Goal: Information Seeking & Learning: Learn about a topic

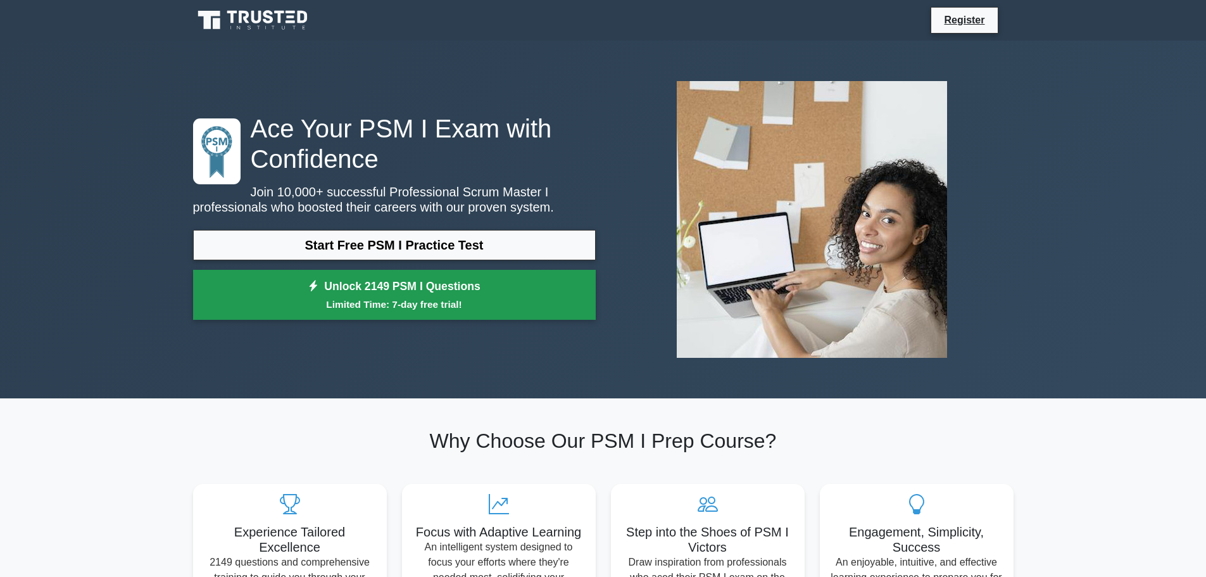
click at [433, 294] on link "Unlock 2149 PSM I Questions Limited Time: 7-day free trial!" at bounding box center [394, 295] width 403 height 51
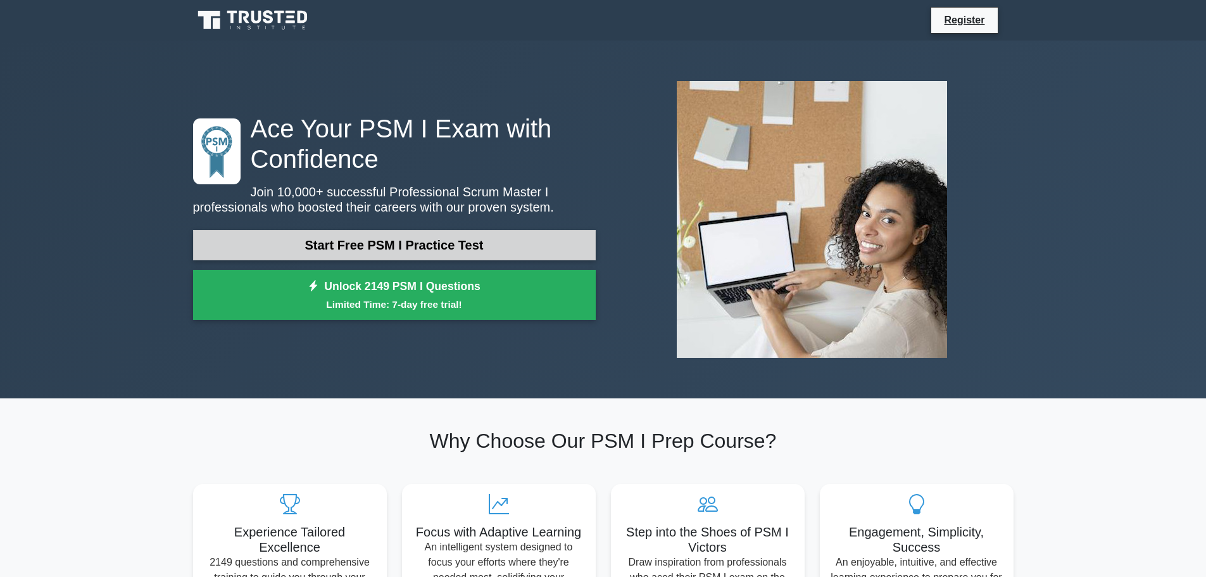
click at [422, 255] on link "Start Free PSM I Practice Test" at bounding box center [394, 245] width 403 height 30
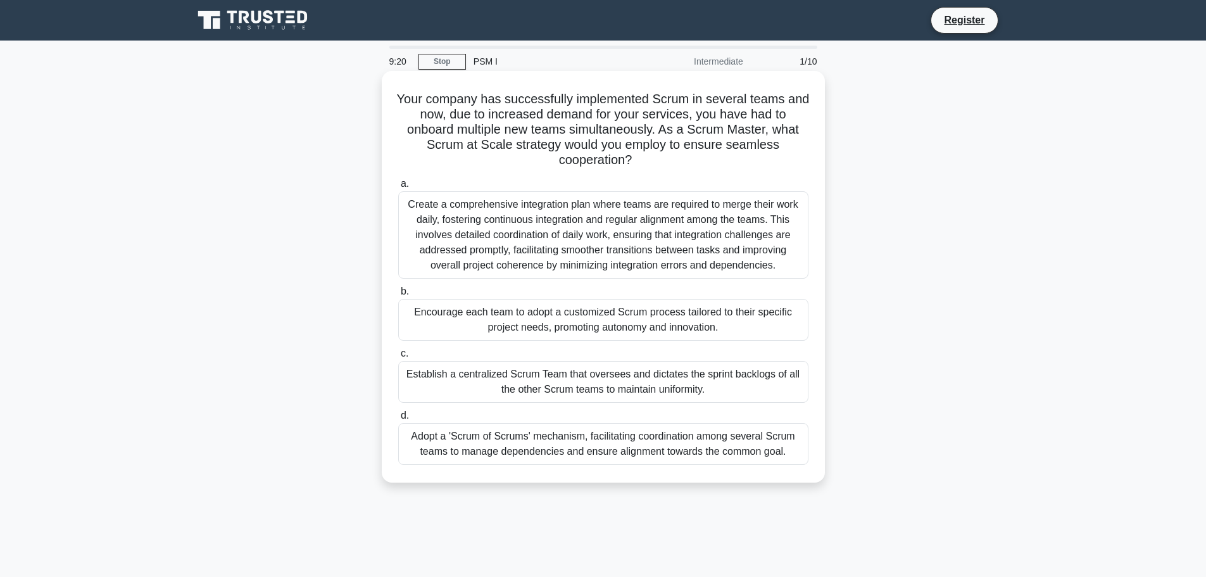
click at [529, 445] on div "Adopt a 'Scrum of Scrums' mechanism, facilitating coordination among several Sc…" at bounding box center [603, 444] width 410 height 42
click at [398, 420] on input "d. Adopt a 'Scrum of Scrums' mechanism, facilitating coordination among several…" at bounding box center [398, 416] width 0 height 8
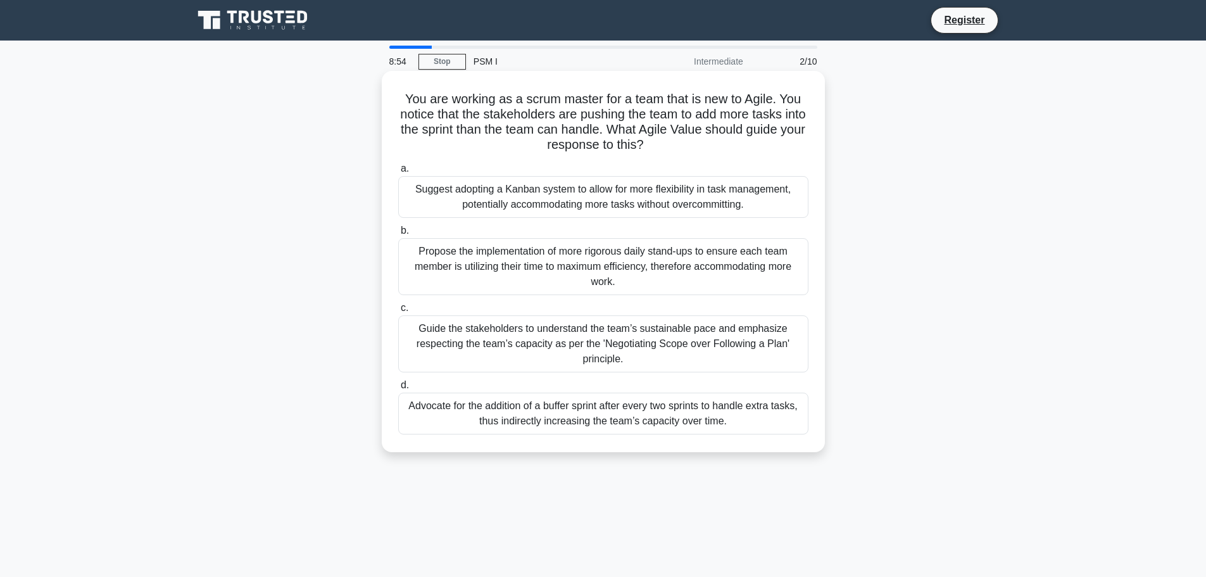
click at [496, 360] on div "Guide the stakeholders to understand the team’s sustainable pace and emphasize …" at bounding box center [603, 343] width 410 height 57
click at [398, 312] on input "c. Guide the stakeholders to understand the team’s sustainable pace and emphasi…" at bounding box center [398, 308] width 0 height 8
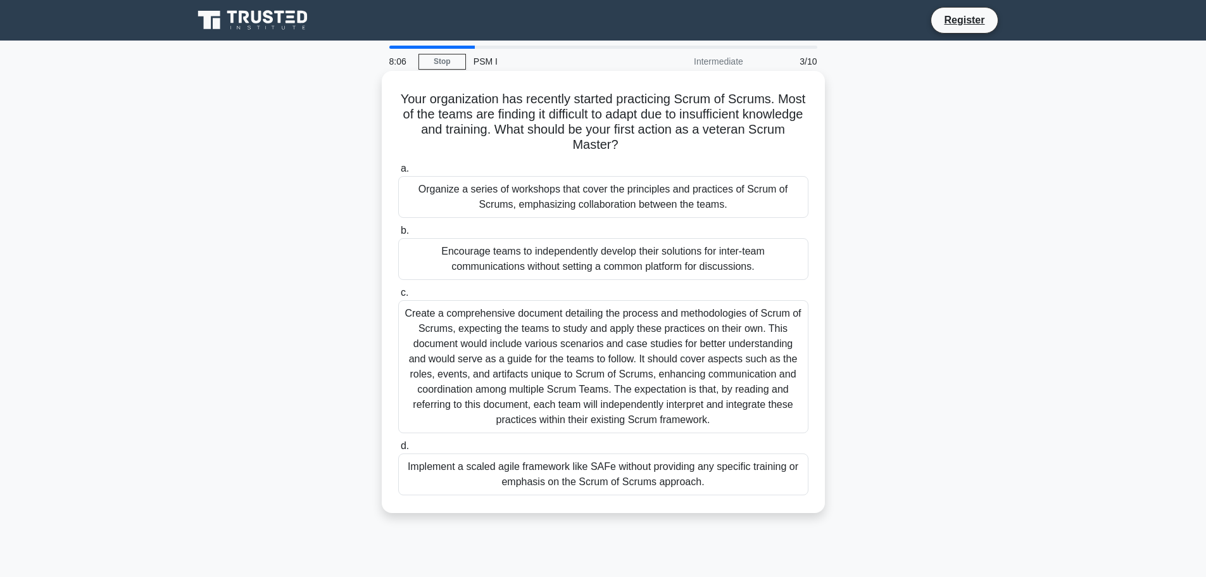
click at [537, 194] on div "Organize a series of workshops that cover the principles and practices of Scrum…" at bounding box center [603, 197] width 410 height 42
click at [398, 173] on input "a. Organize a series of workshops that cover the principles and practices of Sc…" at bounding box center [398, 169] width 0 height 8
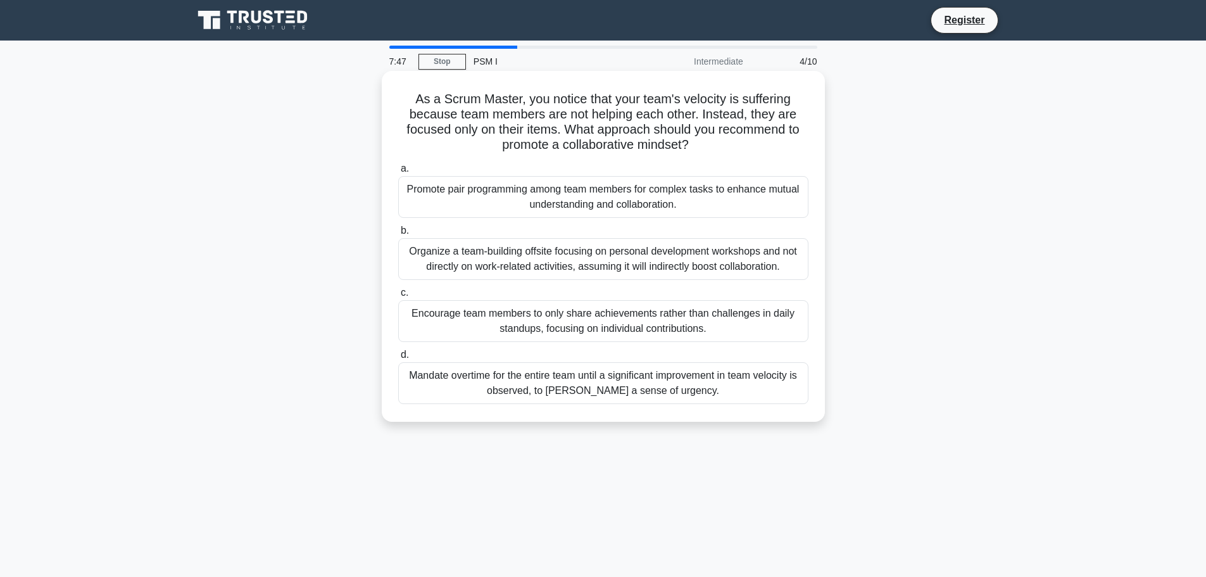
click at [467, 270] on div "Organize a team-building offsite focusing on personal development workshops and…" at bounding box center [603, 259] width 410 height 42
click at [398, 235] on input "b. Organize a team-building offsite focusing on personal development workshops …" at bounding box center [398, 231] width 0 height 8
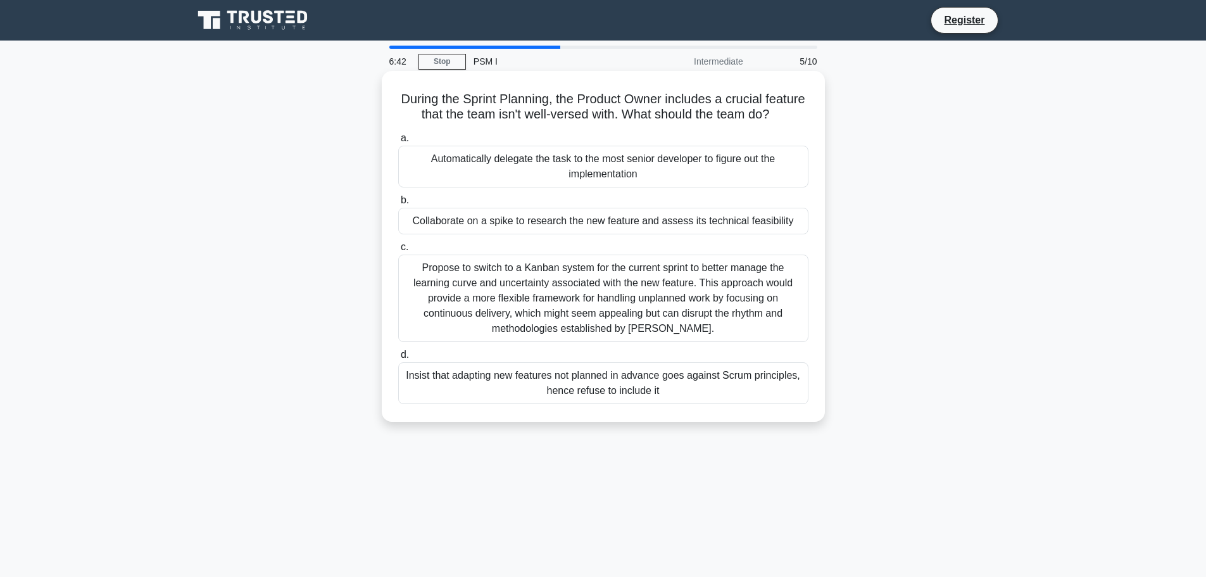
click at [433, 324] on div "Propose to switch to a Kanban system for the current sprint to better manage th…" at bounding box center [603, 298] width 410 height 87
click at [398, 251] on input "c. Propose to switch to a Kanban system for the current sprint to better manage…" at bounding box center [398, 247] width 0 height 8
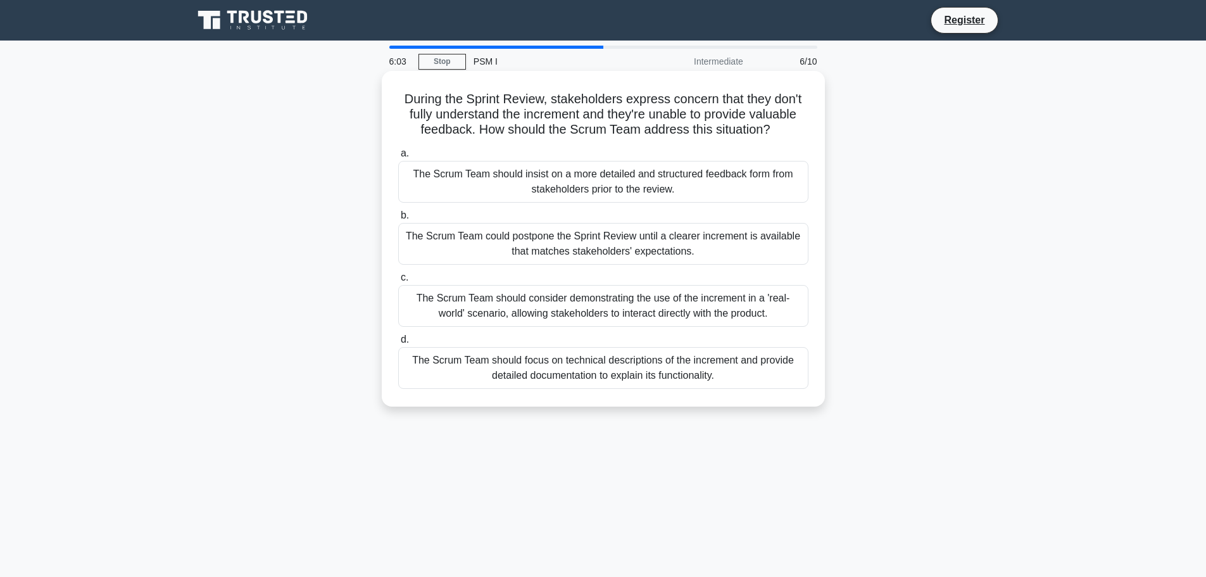
click at [601, 310] on div "The Scrum Team should consider demonstrating the use of the increment in a 'rea…" at bounding box center [603, 306] width 410 height 42
click at [398, 282] on input "c. The Scrum Team should consider demonstrating the use of the increment in a '…" at bounding box center [398, 278] width 0 height 8
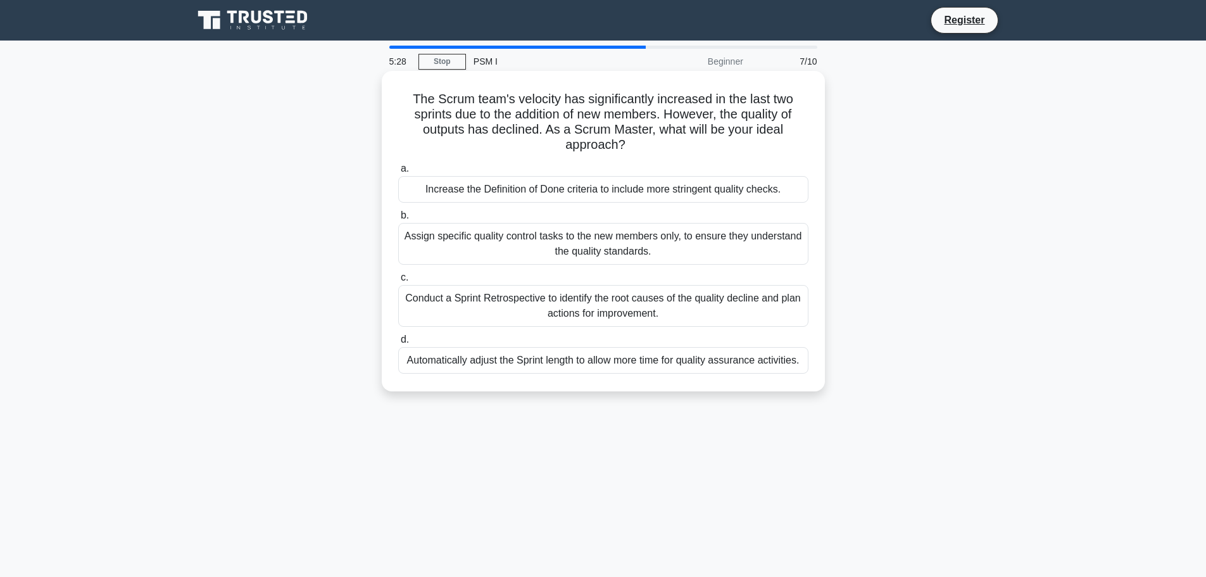
click at [510, 312] on div "Conduct a Sprint Retrospective to identify the root causes of the quality decli…" at bounding box center [603, 306] width 410 height 42
click at [398, 282] on input "c. Conduct a Sprint Retrospective to identify the root causes of the quality de…" at bounding box center [398, 278] width 0 height 8
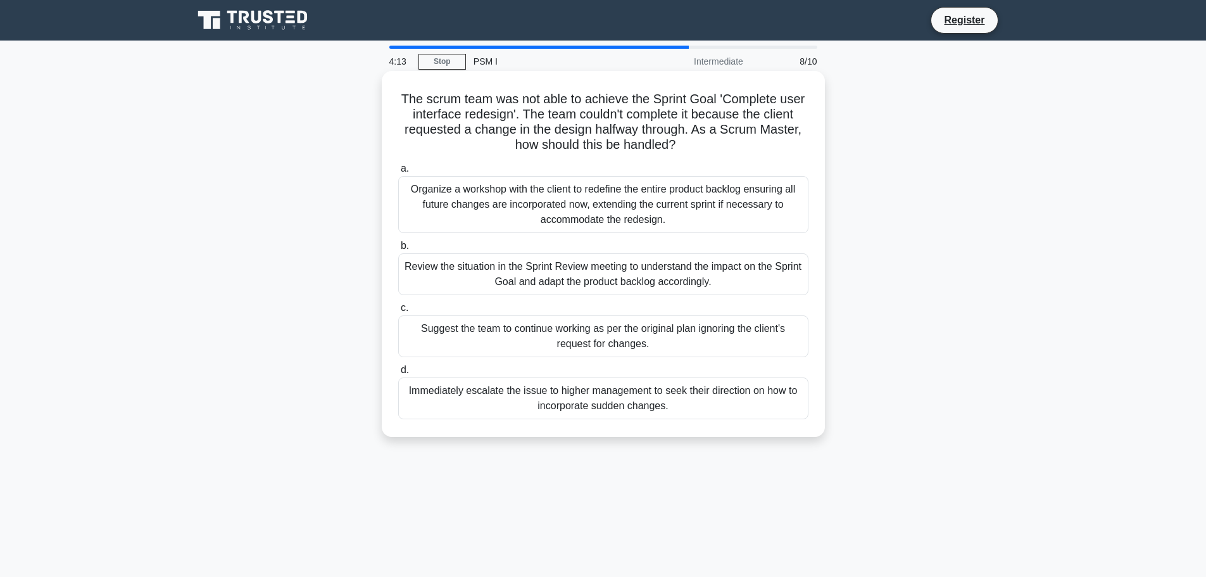
click at [450, 261] on div "Review the situation in the Sprint Review meeting to understand the impact on t…" at bounding box center [603, 274] width 410 height 42
click at [398, 250] on input "b. Review the situation in the Sprint Review meeting to understand the impact o…" at bounding box center [398, 246] width 0 height 8
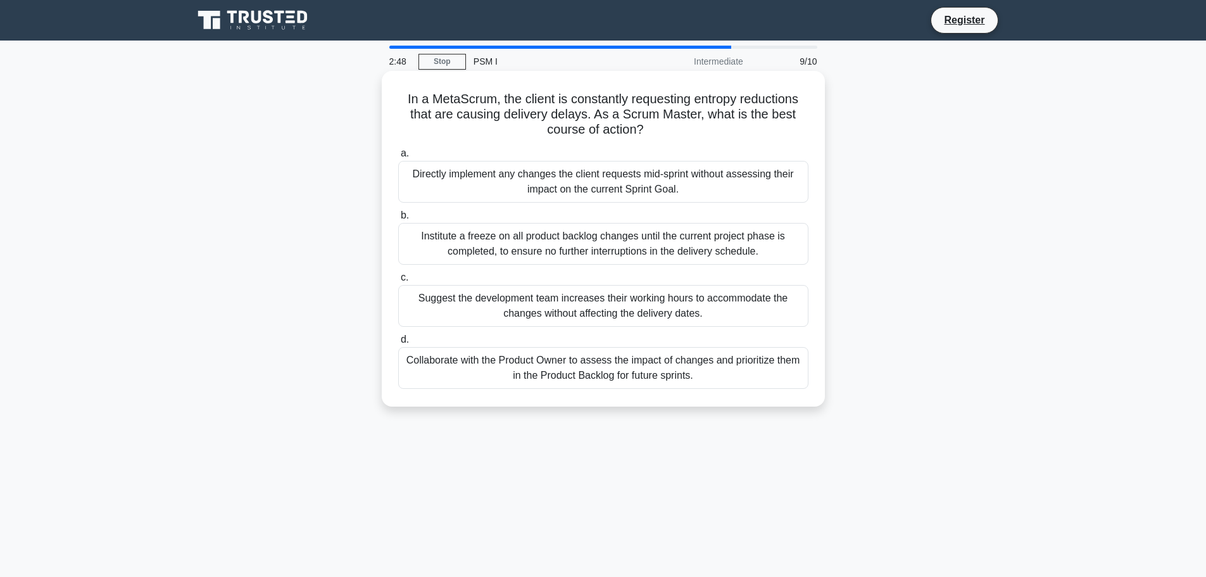
click at [460, 355] on div "Collaborate with the Product Owner to assess the impact of changes and prioriti…" at bounding box center [603, 368] width 410 height 42
click at [398, 344] on input "d. Collaborate with the Product Owner to assess the impact of changes and prior…" at bounding box center [398, 340] width 0 height 8
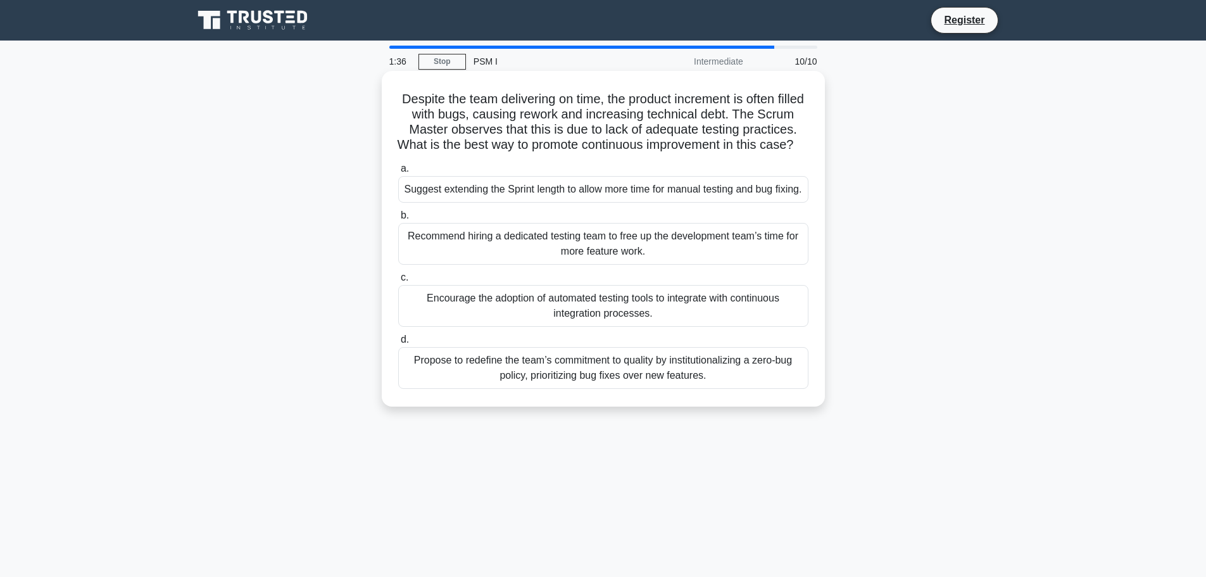
click at [481, 327] on div "Encourage the adoption of automated testing tools to integrate with continuous …" at bounding box center [603, 306] width 410 height 42
click at [398, 282] on input "c. Encourage the adoption of automated testing tools to integrate with continuo…" at bounding box center [398, 278] width 0 height 8
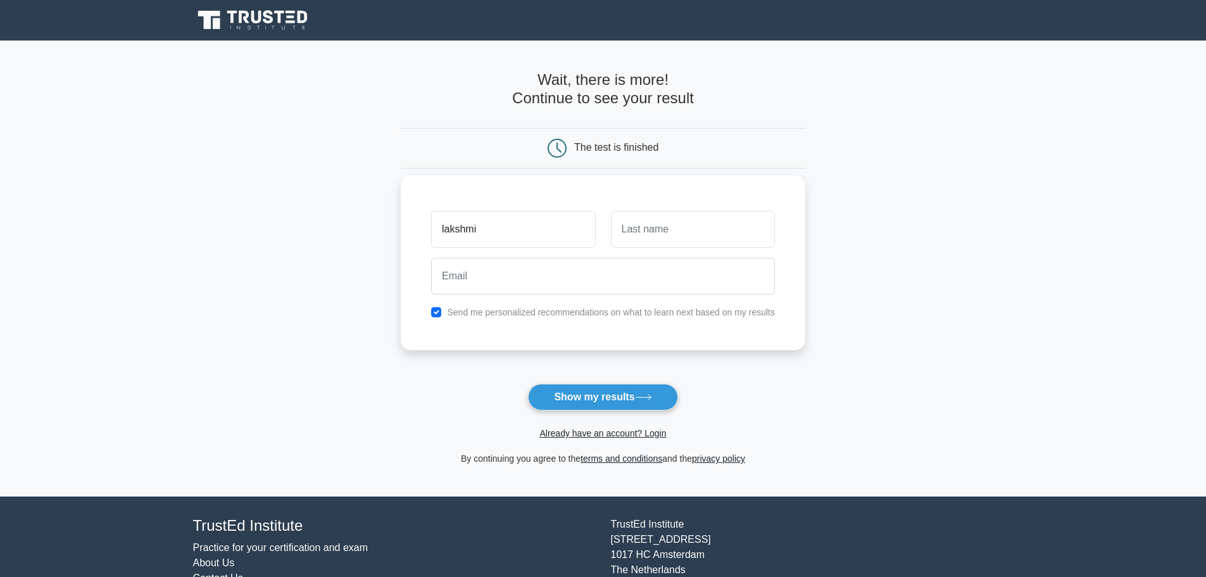
type input "lakshmi"
click at [650, 231] on input "text" at bounding box center [693, 229] width 164 height 37
type input "s"
click at [524, 283] on input "email" at bounding box center [603, 276] width 344 height 37
type input "lakshmi2188.unofficial@gmail.com"
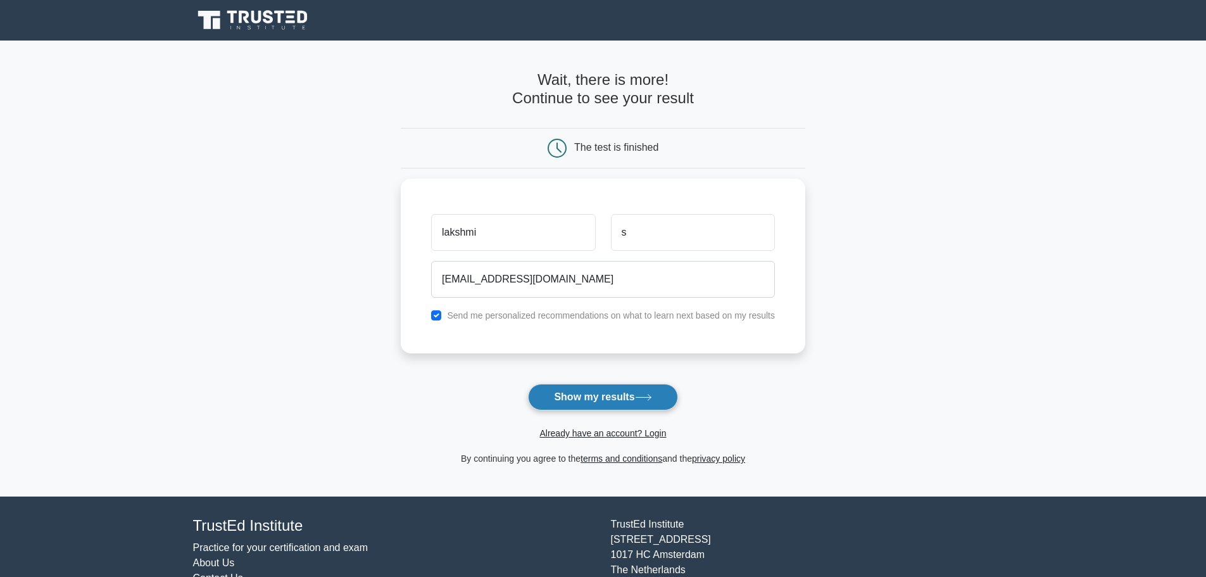
click at [589, 405] on button "Show my results" at bounding box center [602, 397] width 149 height 27
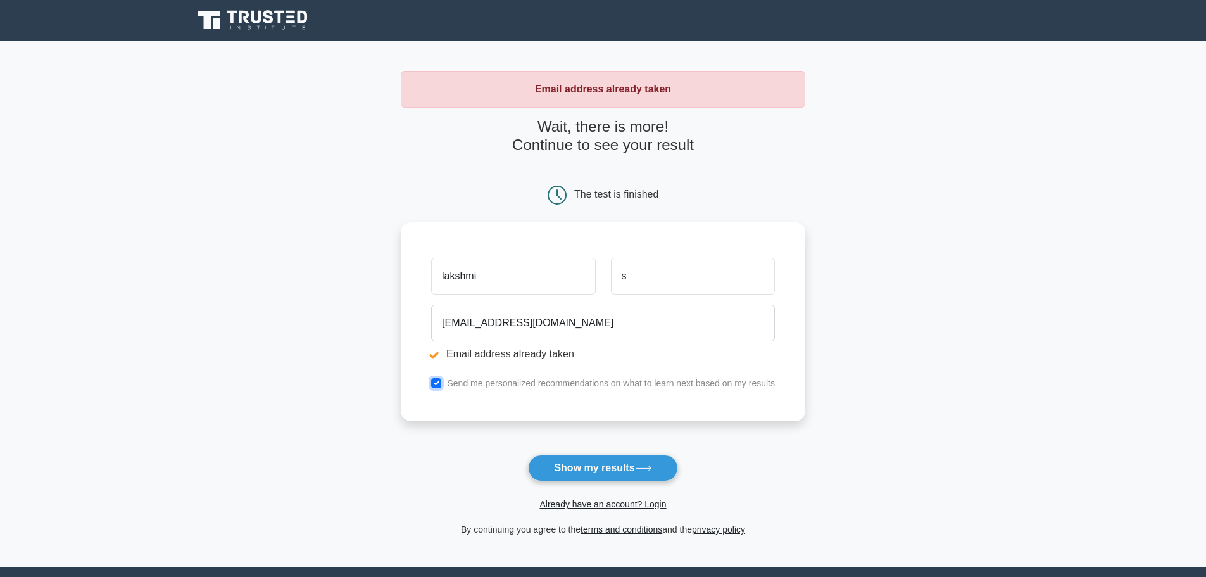
click at [437, 386] on input "checkbox" at bounding box center [436, 383] width 10 height 10
checkbox input "false"
click at [600, 472] on button "Show my results" at bounding box center [602, 468] width 149 height 27
click at [617, 508] on link "Already have an account? Login" at bounding box center [603, 504] width 127 height 10
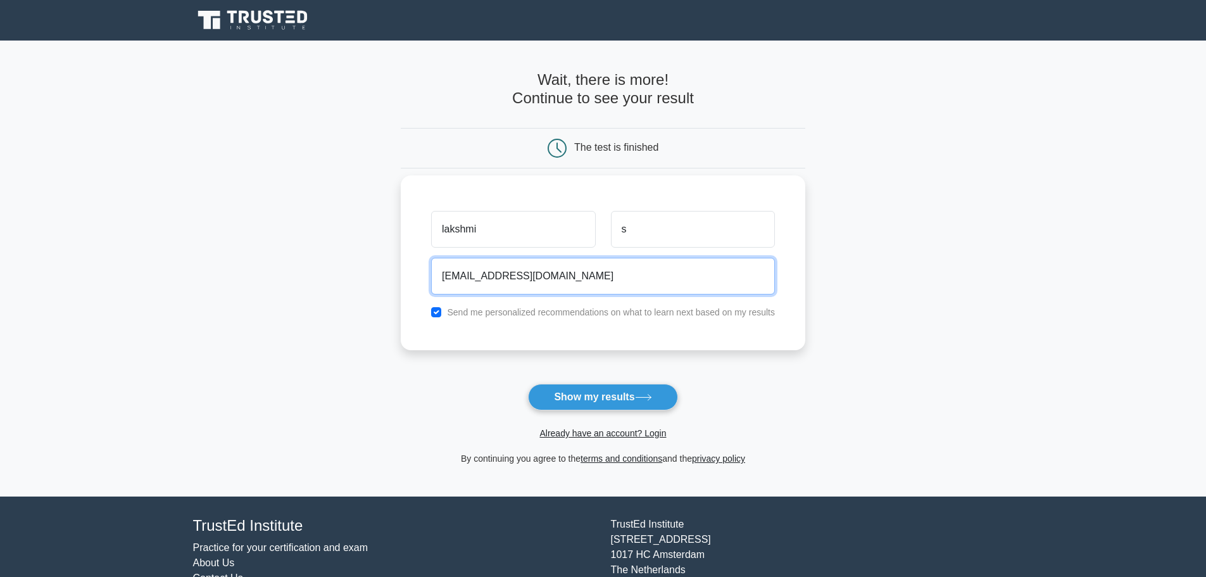
click at [541, 278] on input "lakshmi2188.unofficial@gmail.com" at bounding box center [603, 276] width 344 height 37
type input "lakshmi2188@gmail.com"
click at [439, 310] on input "checkbox" at bounding box center [436, 312] width 10 height 10
checkbox input "false"
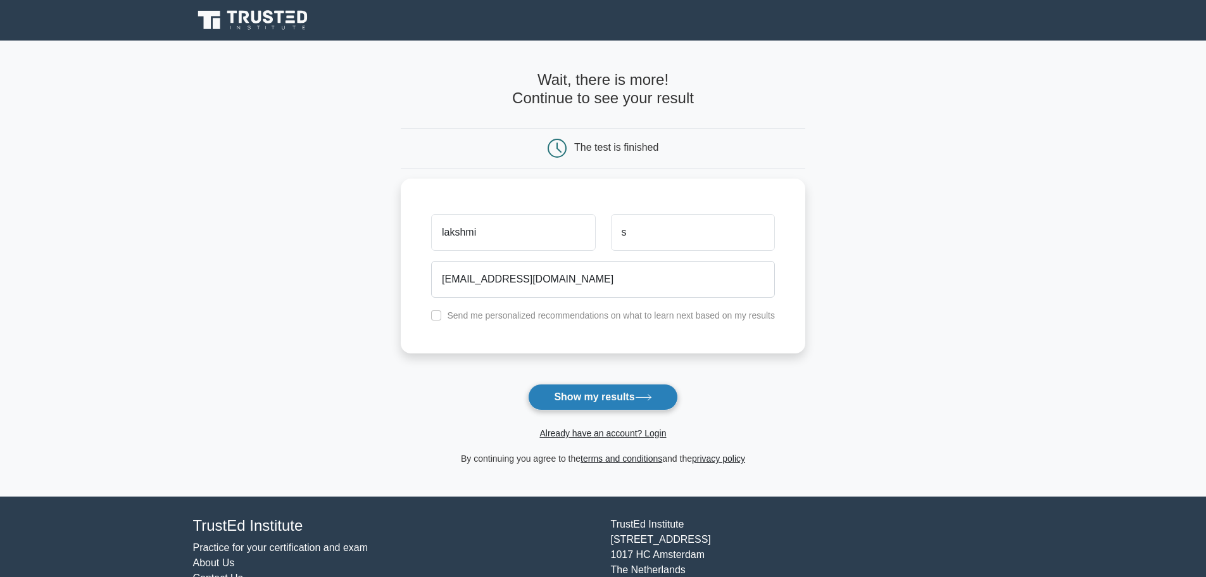
click at [568, 395] on button "Show my results" at bounding box center [602, 397] width 149 height 27
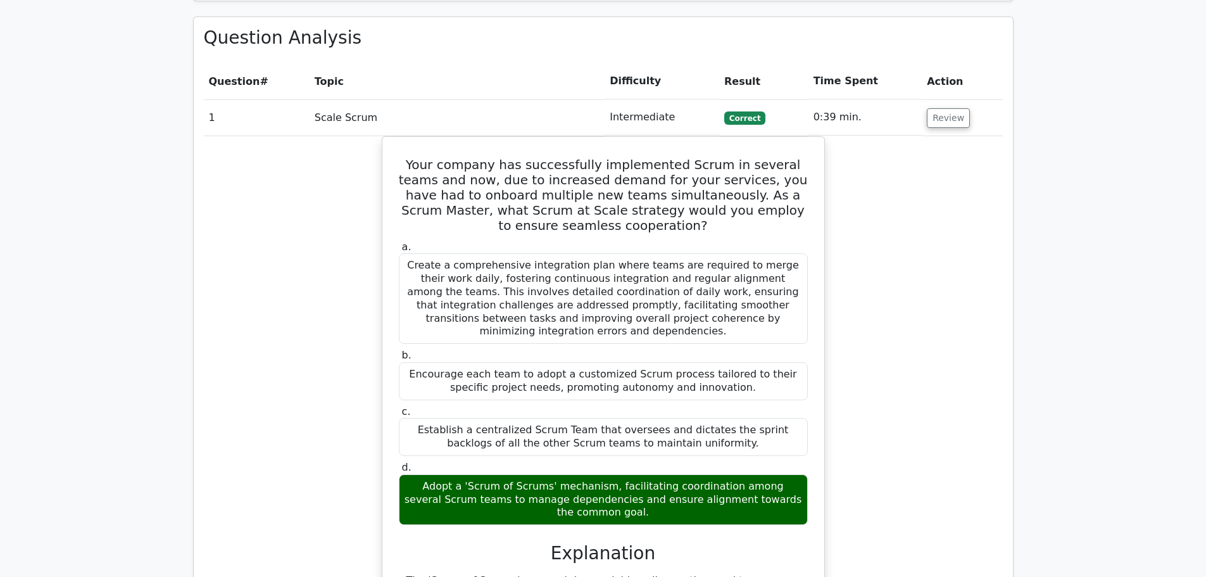
scroll to position [1073, 0]
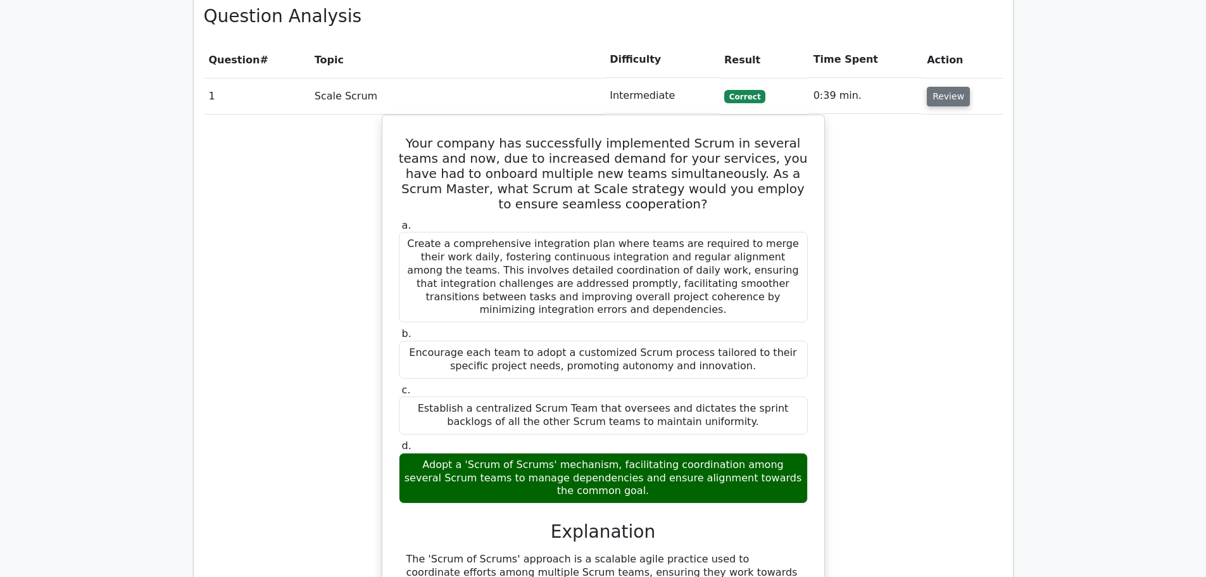
click at [939, 87] on button "Review" at bounding box center [948, 97] width 43 height 20
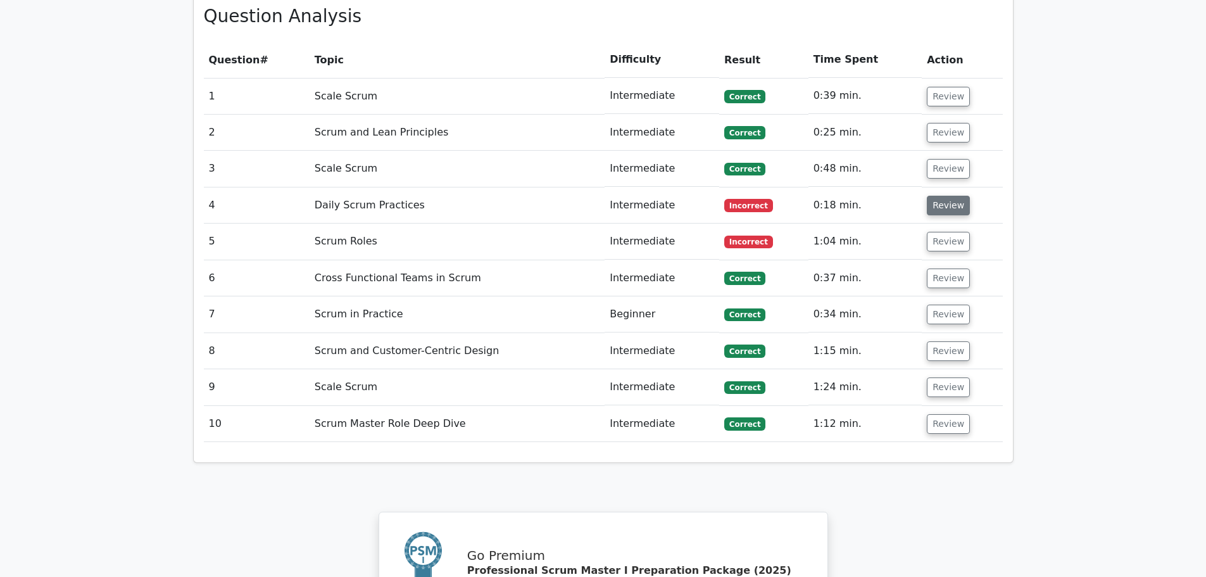
click at [947, 196] on button "Review" at bounding box center [948, 206] width 43 height 20
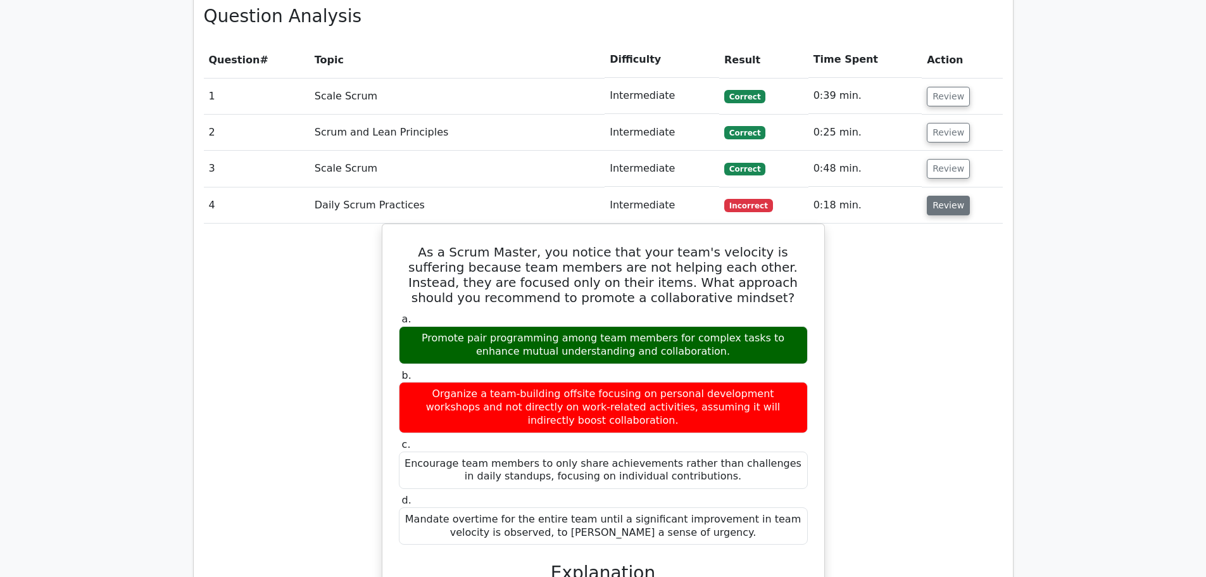
click at [947, 196] on button "Review" at bounding box center [948, 206] width 43 height 20
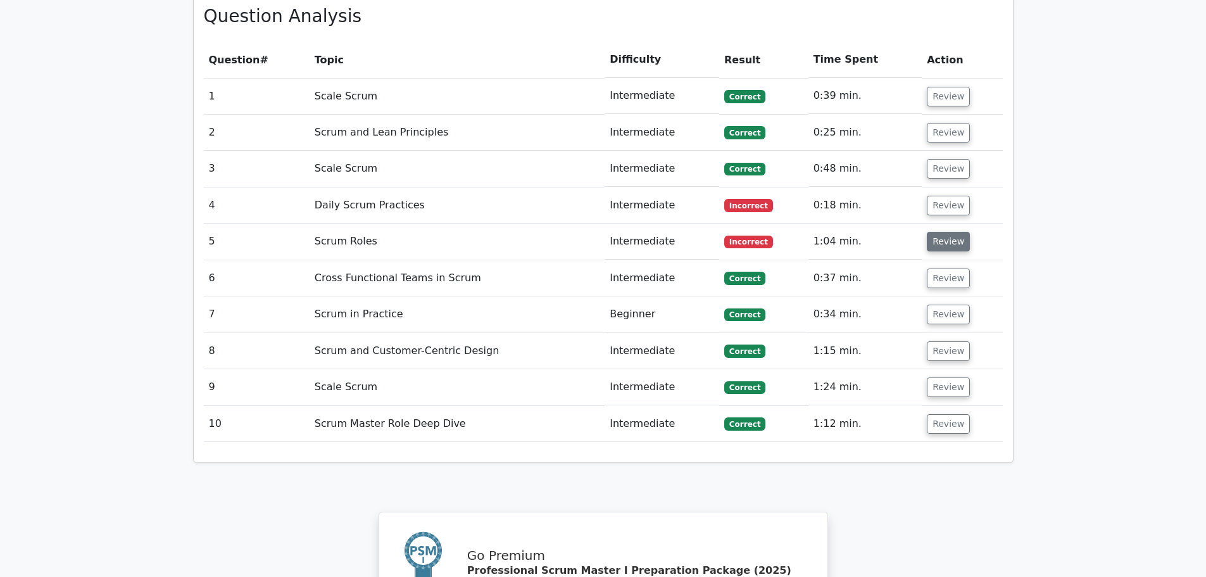
click at [951, 232] on button "Review" at bounding box center [948, 242] width 43 height 20
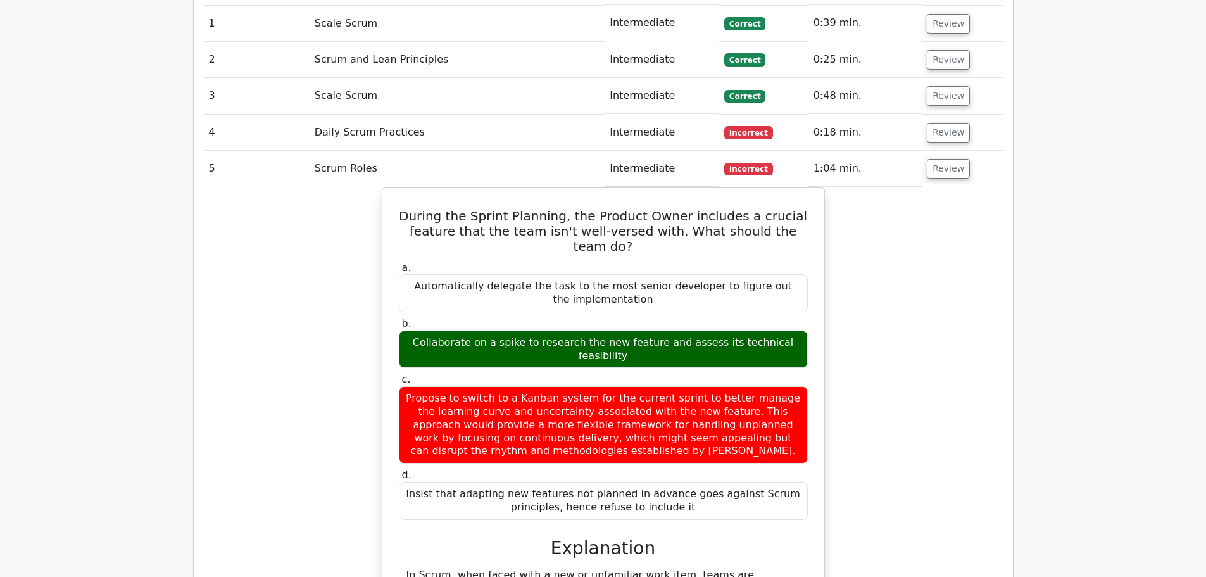
scroll to position [1152, 0]
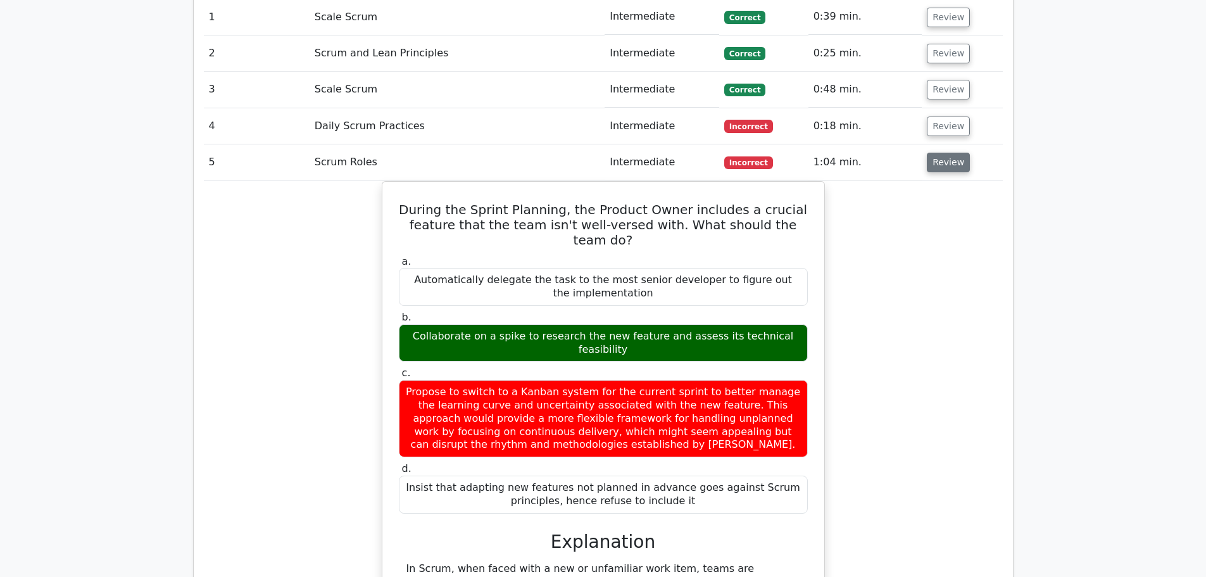
click at [945, 153] on button "Review" at bounding box center [948, 163] width 43 height 20
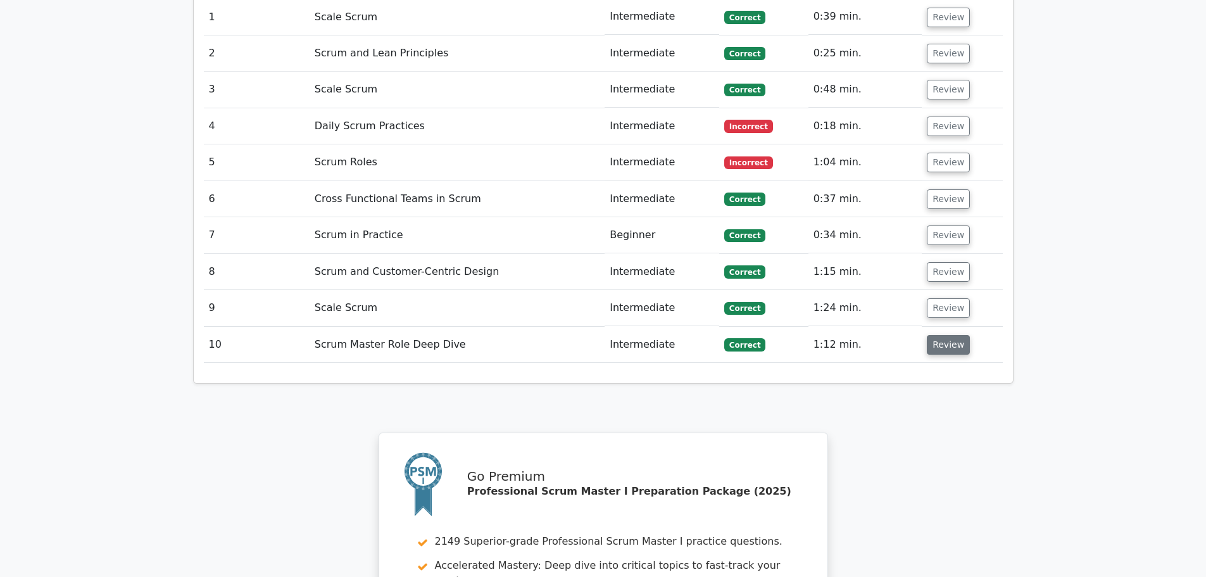
click at [945, 335] on button "Review" at bounding box center [948, 345] width 43 height 20
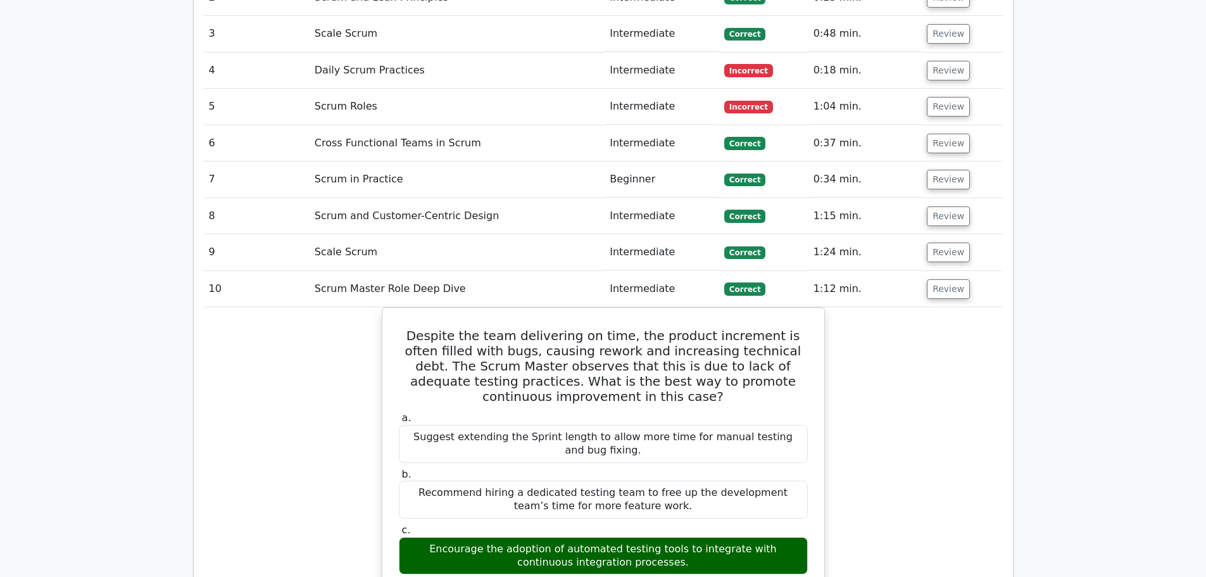
scroll to position [1189, 0]
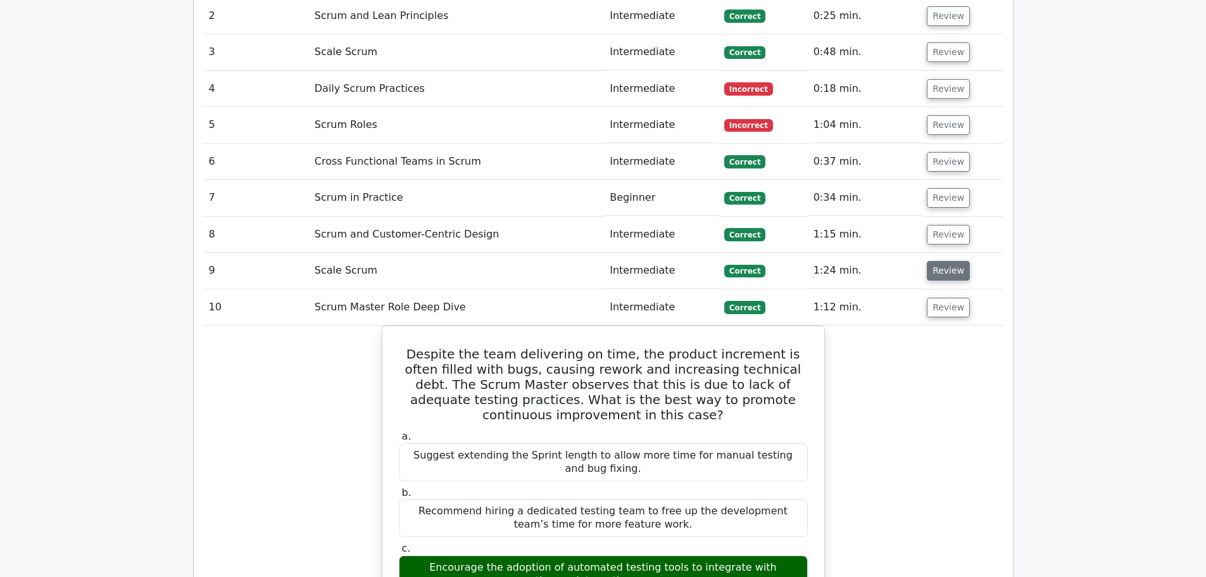
click at [942, 261] on button "Review" at bounding box center [948, 271] width 43 height 20
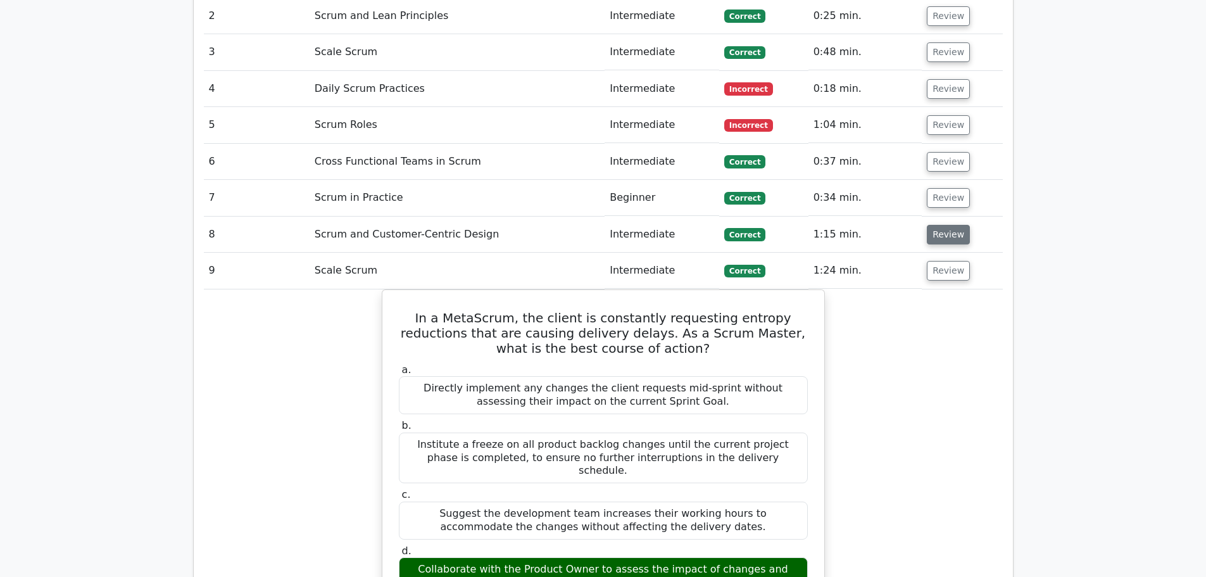
click at [951, 225] on button "Review" at bounding box center [948, 235] width 43 height 20
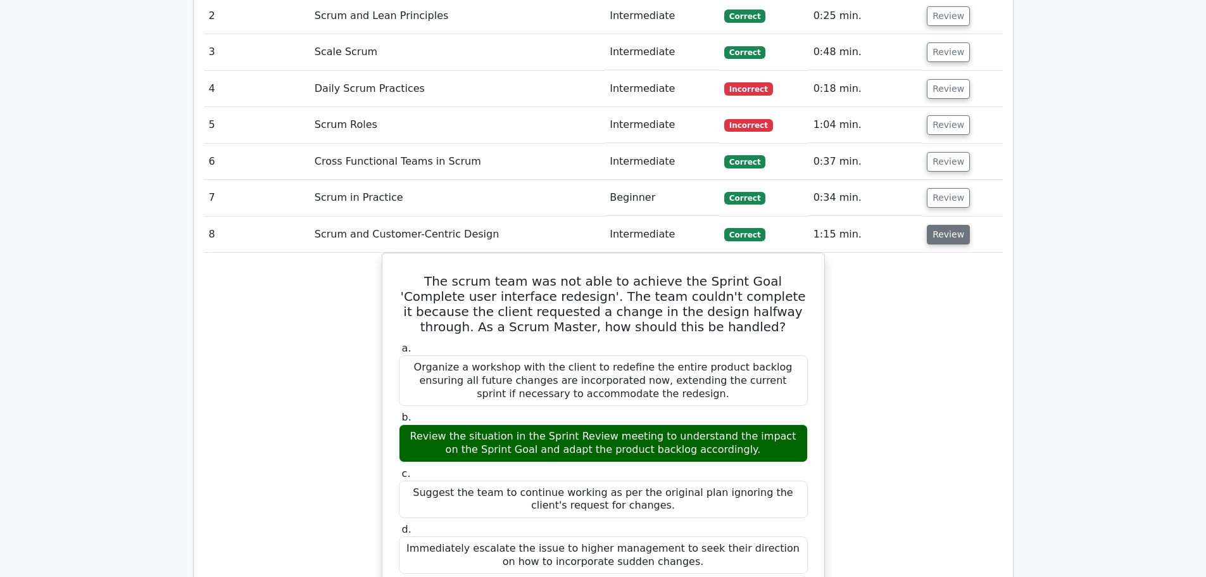
click at [948, 225] on button "Review" at bounding box center [948, 235] width 43 height 20
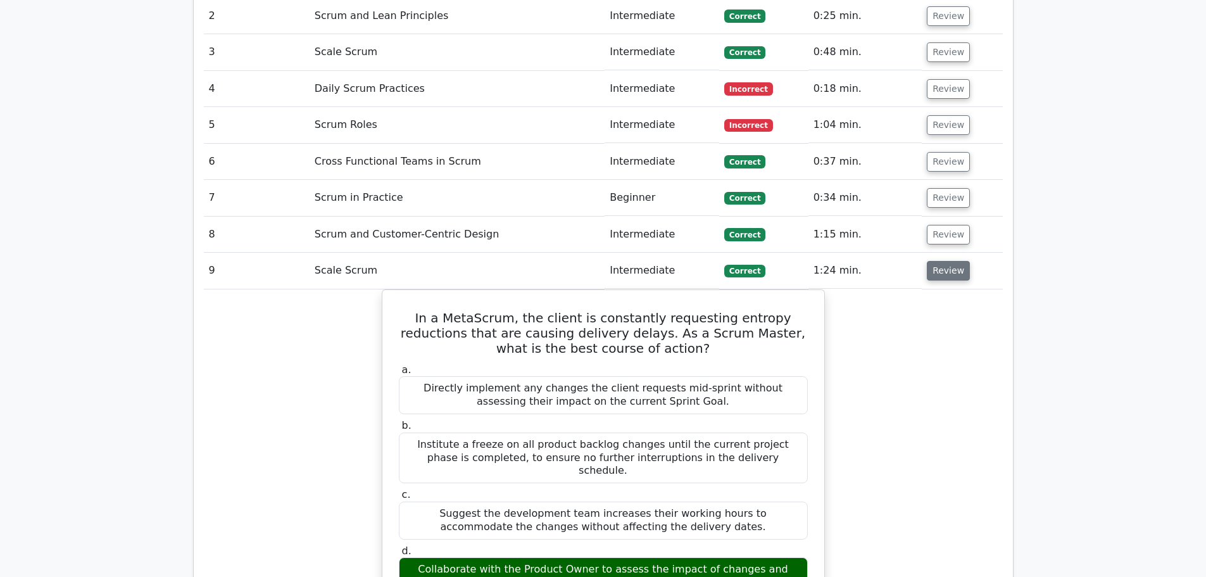
click at [948, 261] on button "Review" at bounding box center [948, 271] width 43 height 20
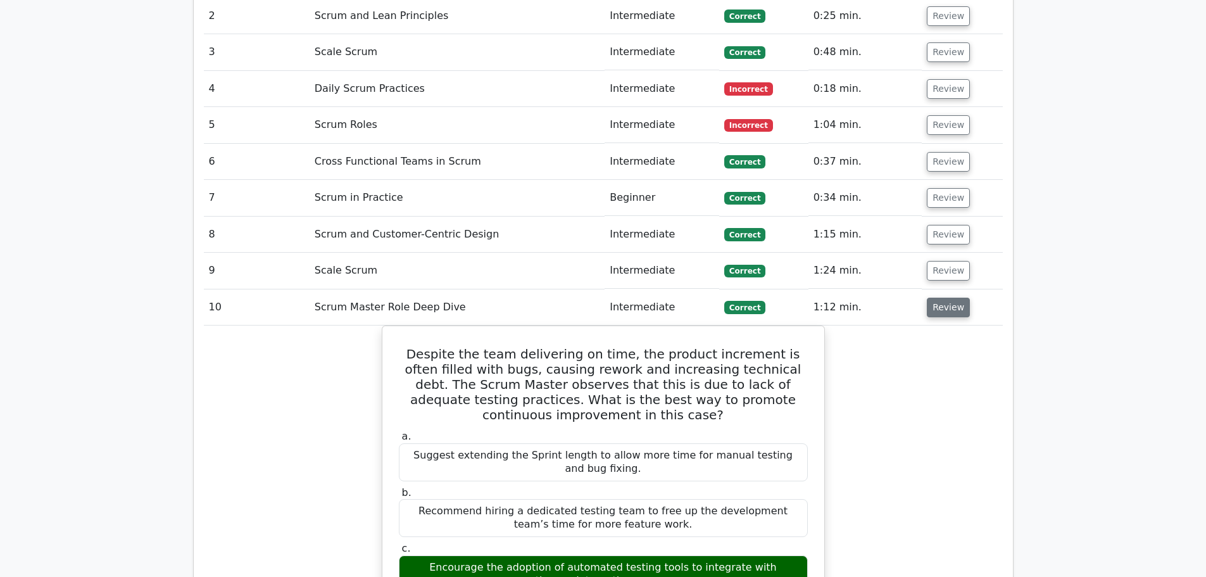
click at [938, 298] on button "Review" at bounding box center [948, 308] width 43 height 20
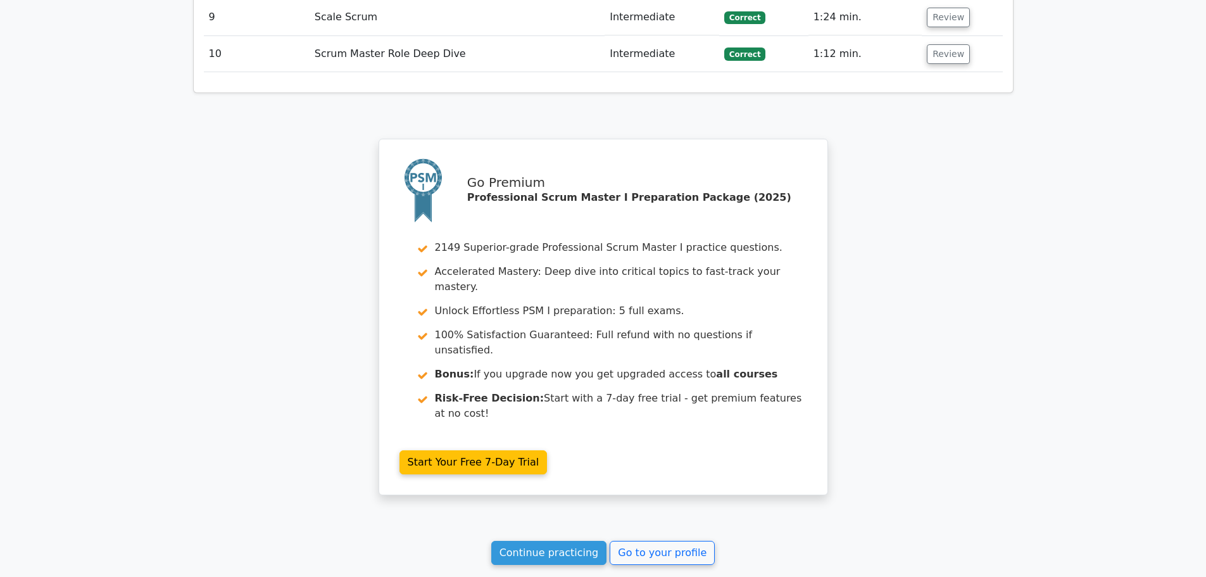
scroll to position [1465, 0]
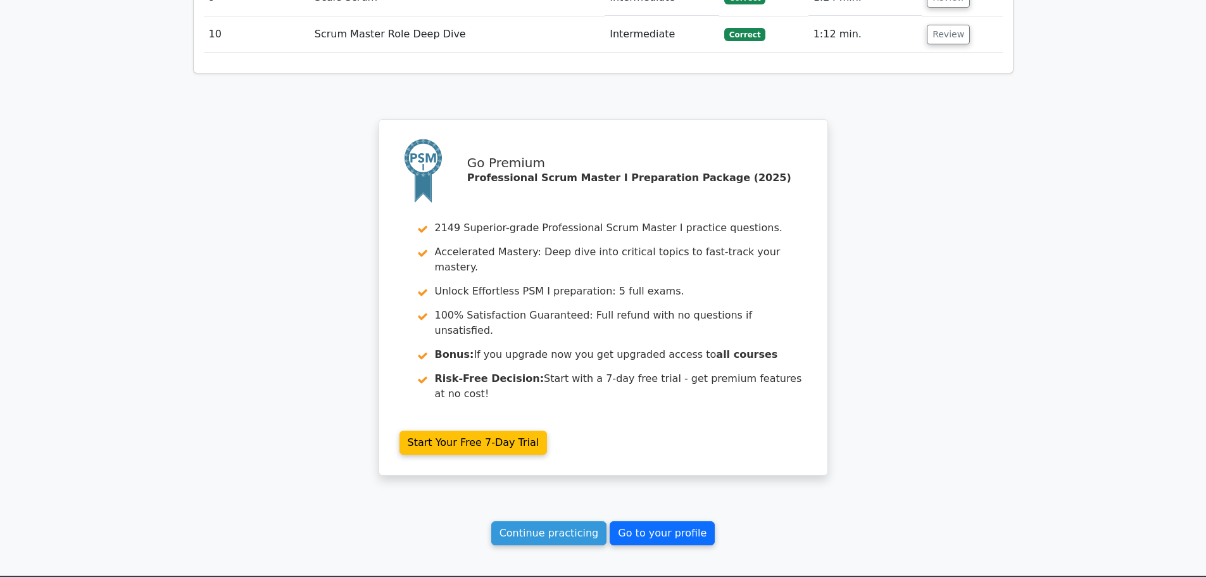
click at [654, 521] on link "Go to your profile" at bounding box center [662, 533] width 105 height 24
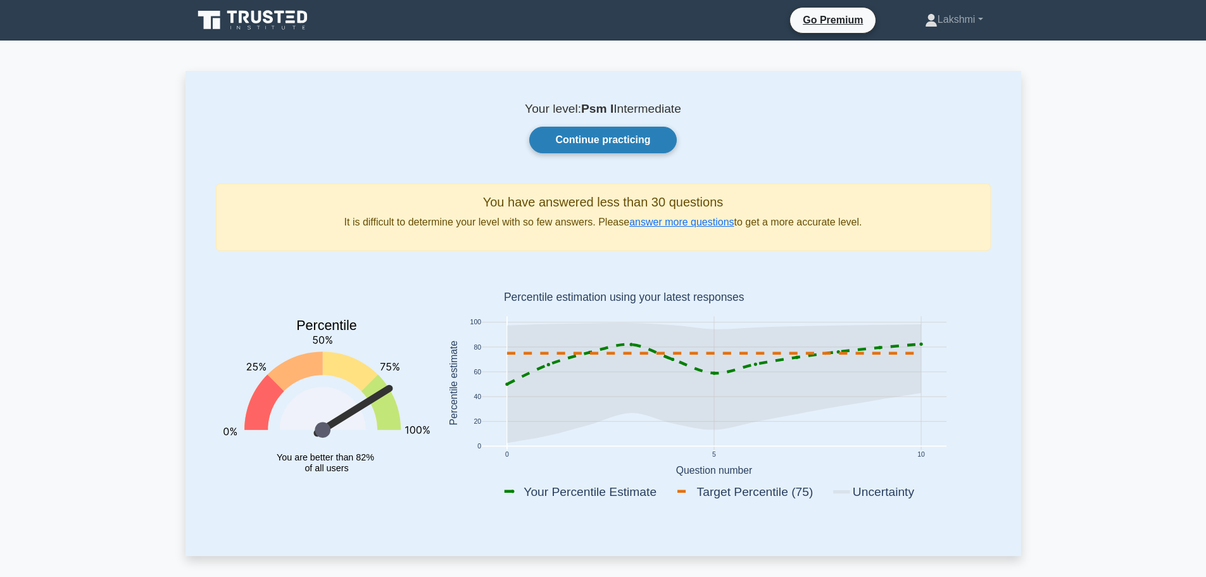
click at [595, 145] on link "Continue practicing" at bounding box center [602, 140] width 147 height 27
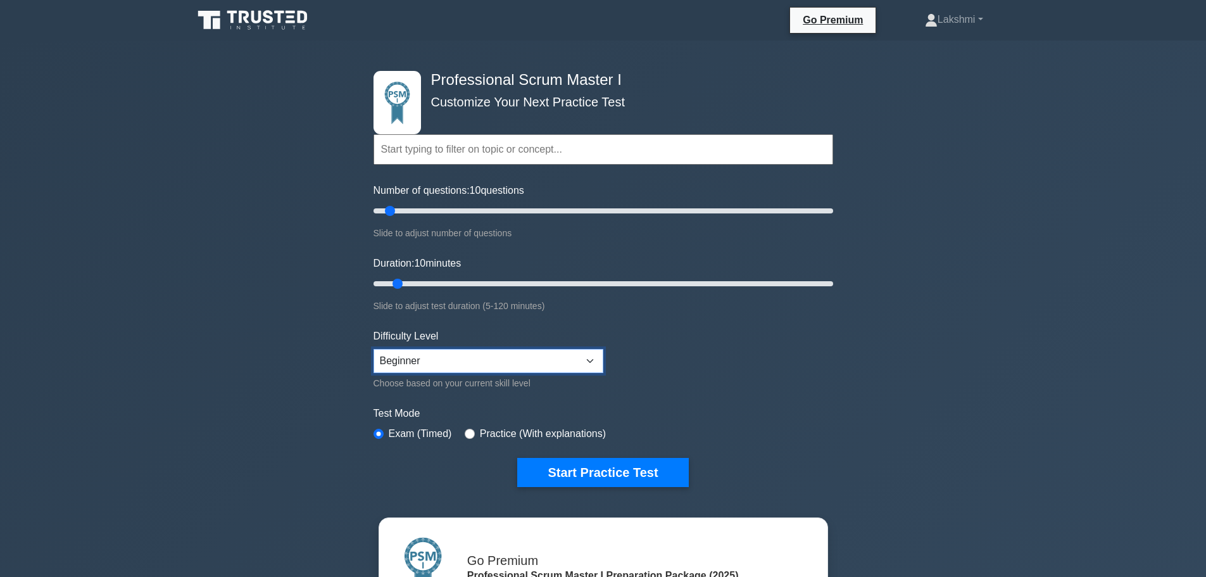
click at [571, 363] on select "Beginner Intermediate Expert" at bounding box center [489, 361] width 230 height 24
select select "expert"
click at [374, 349] on select "Beginner Intermediate Expert" at bounding box center [489, 361] width 230 height 24
click at [610, 471] on button "Start Practice Test" at bounding box center [602, 472] width 171 height 29
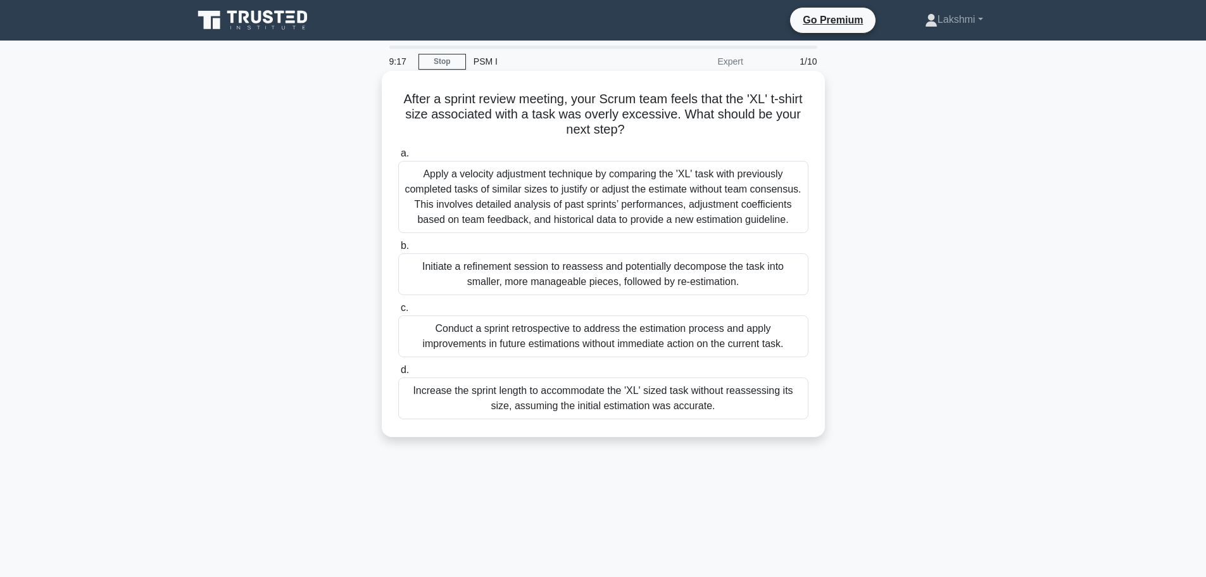
click at [617, 215] on div "Apply a velocity adjustment technique by comparing the 'XL' task with previousl…" at bounding box center [603, 197] width 410 height 72
click at [398, 158] on input "a. Apply a velocity adjustment technique by comparing the 'XL' task with previo…" at bounding box center [398, 153] width 0 height 8
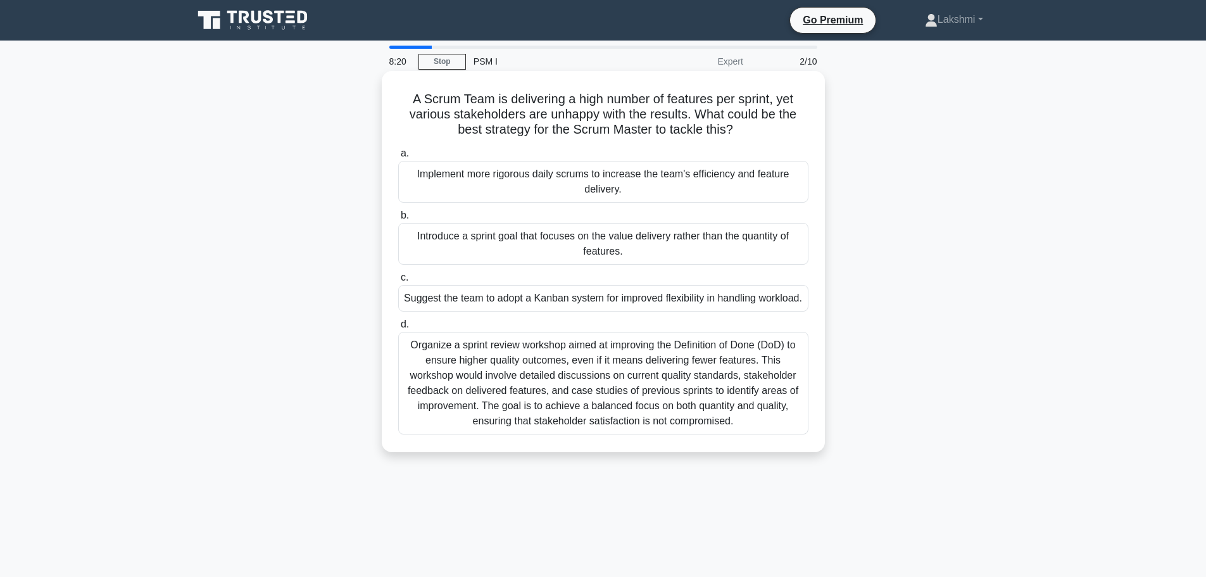
click at [641, 383] on div "Organize a sprint review workshop aimed at improving the Definition of Done (Do…" at bounding box center [603, 383] width 410 height 103
click at [398, 329] on input "d. Organize a sprint review workshop aimed at improving the Definition of Done …" at bounding box center [398, 324] width 0 height 8
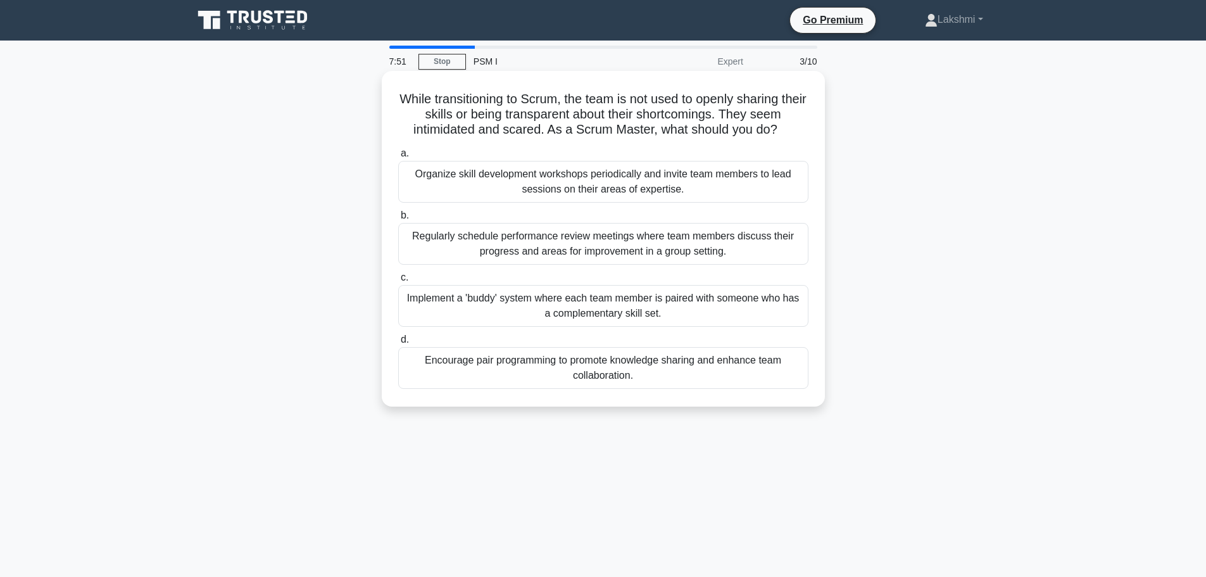
click at [619, 369] on div "Encourage pair programming to promote knowledge sharing and enhance team collab…" at bounding box center [603, 368] width 410 height 42
click at [398, 344] on input "d. Encourage pair programming to promote knowledge sharing and enhance team col…" at bounding box center [398, 340] width 0 height 8
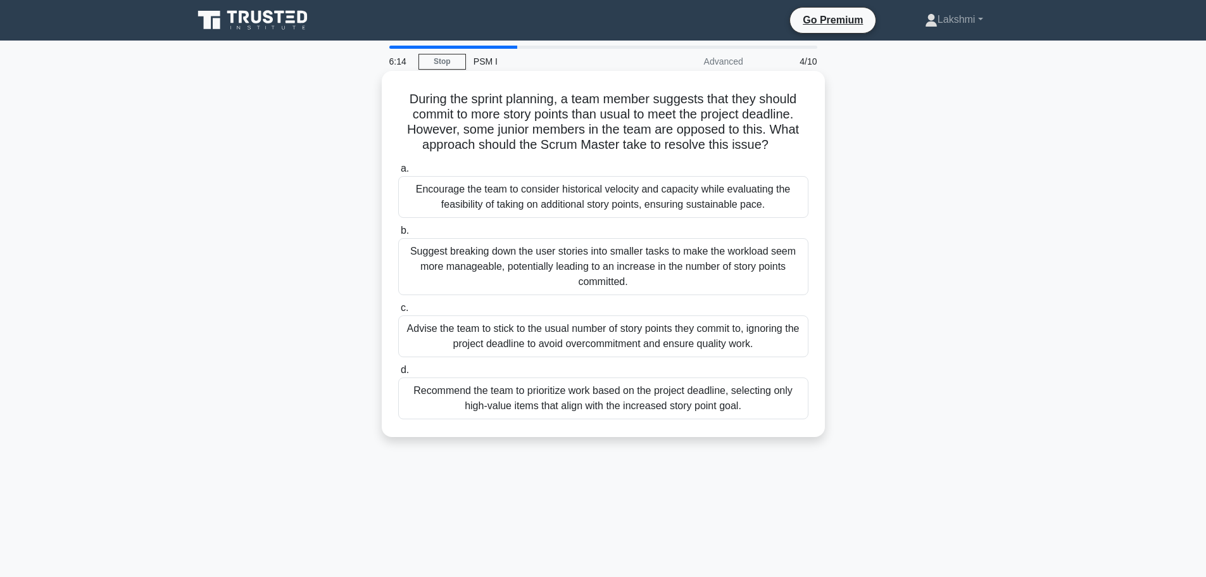
click at [616, 197] on div "Encourage the team to consider historical velocity and capacity while evaluatin…" at bounding box center [603, 197] width 410 height 42
click at [398, 173] on input "a. Encourage the team to consider historical velocity and capacity while evalua…" at bounding box center [398, 169] width 0 height 8
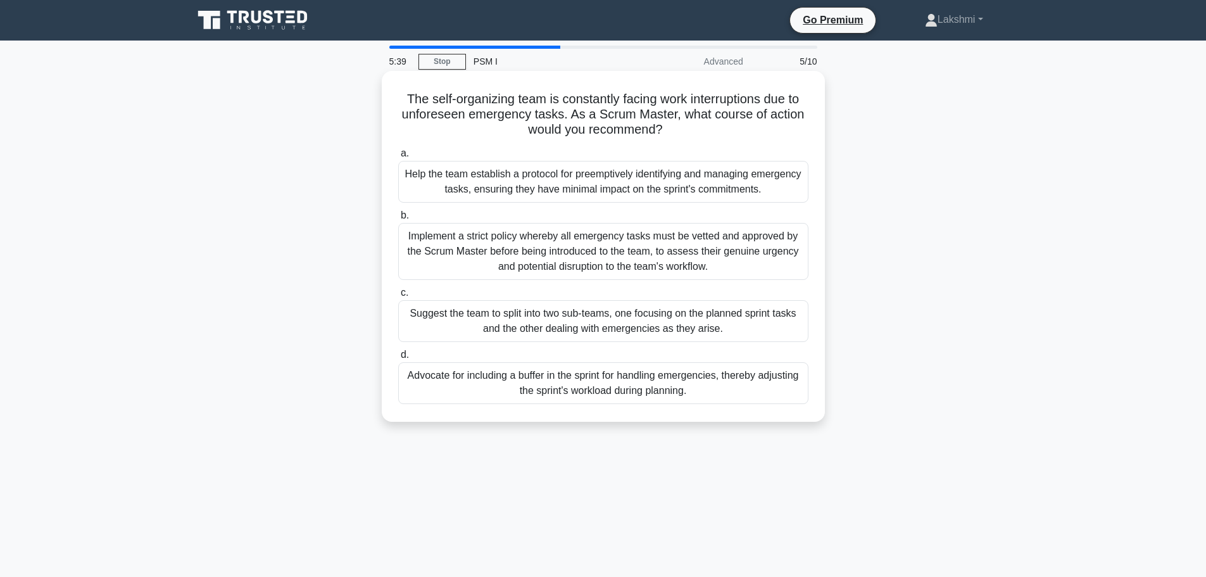
click at [754, 186] on div "Help the team establish a protocol for preemptively identifying and managing em…" at bounding box center [603, 182] width 410 height 42
click at [398, 158] on input "a. Help the team establish a protocol for preemptively identifying and managing…" at bounding box center [398, 153] width 0 height 8
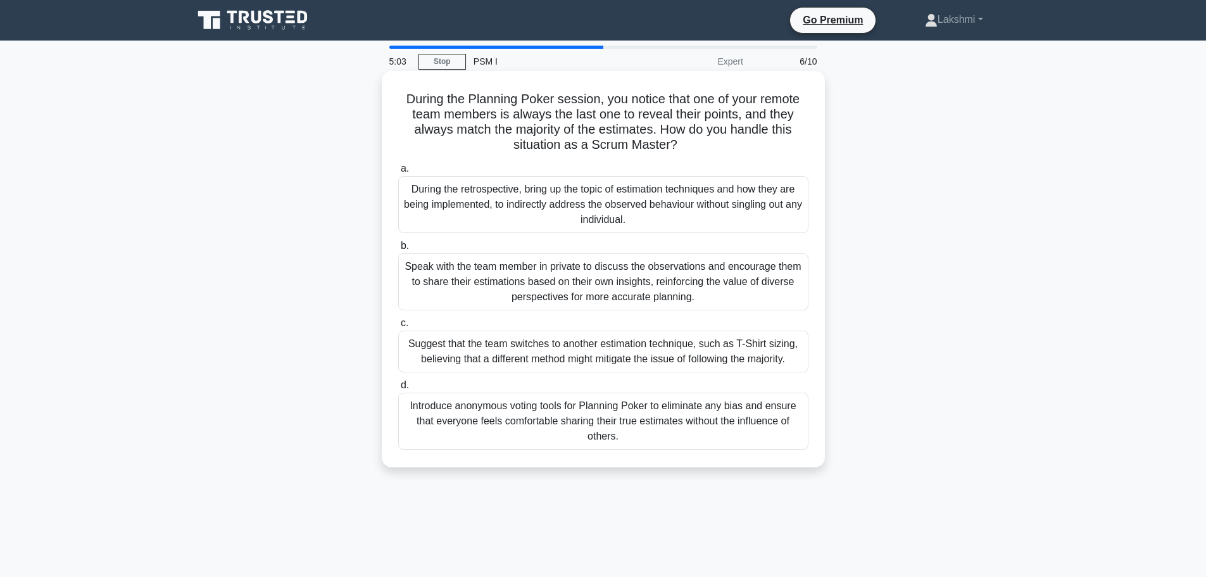
click at [693, 406] on div "Introduce anonymous voting tools for Planning Poker to eliminate any bias and e…" at bounding box center [603, 421] width 410 height 57
click at [398, 389] on input "d. Introduce anonymous voting tools for Planning Poker to eliminate any bias an…" at bounding box center [398, 385] width 0 height 8
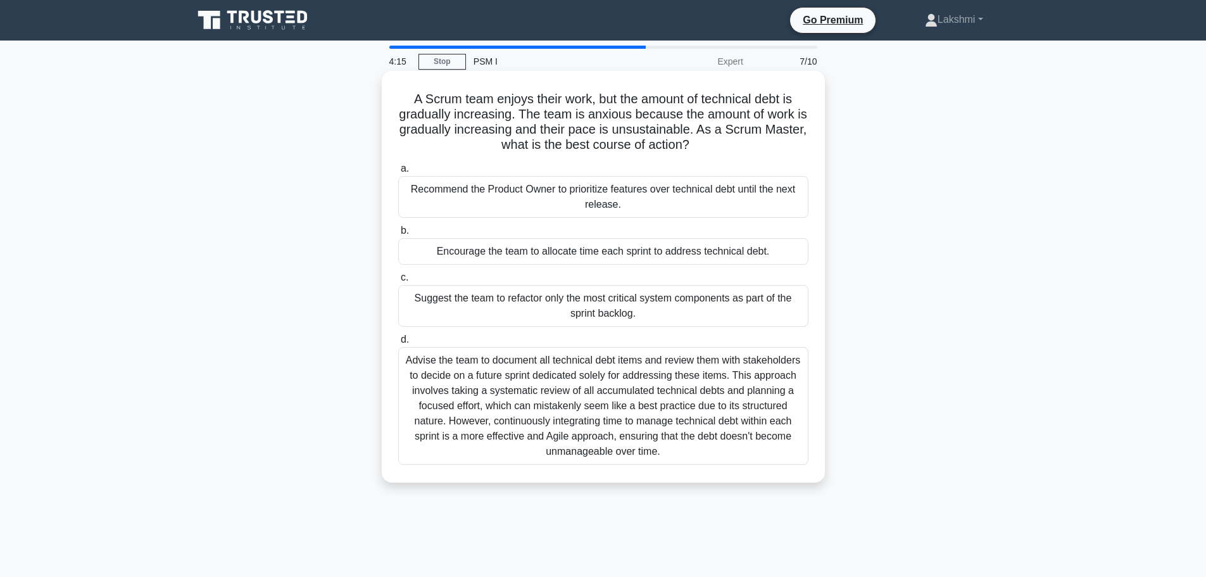
click at [763, 240] on div "Encourage the team to allocate time each sprint to address technical debt." at bounding box center [603, 251] width 410 height 27
click at [398, 235] on input "b. Encourage the team to allocate time each sprint to address technical debt." at bounding box center [398, 231] width 0 height 8
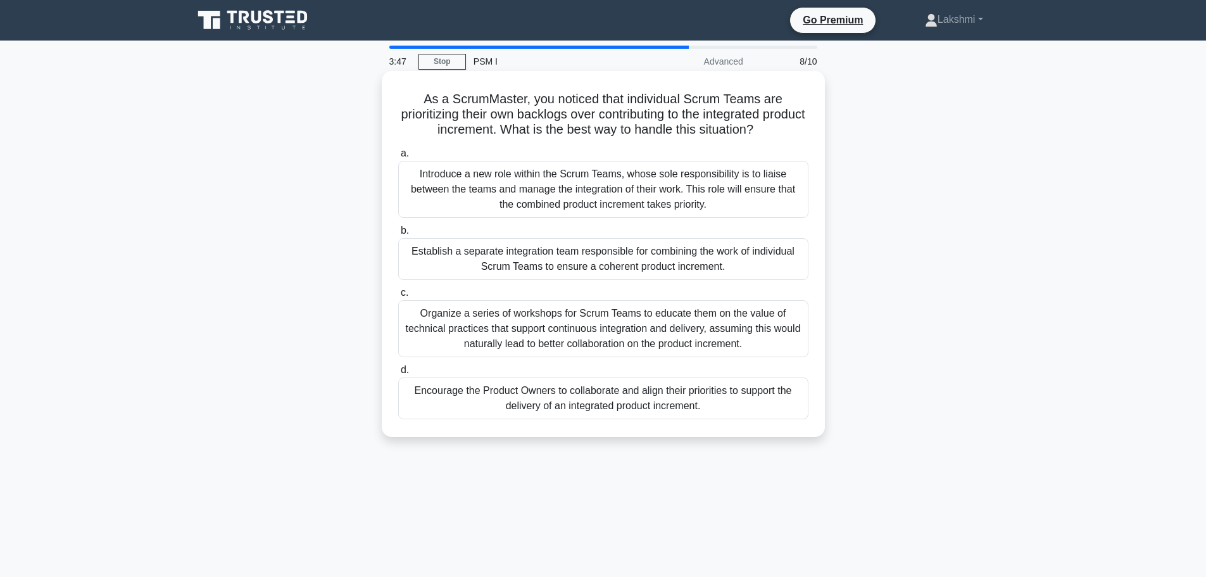
click at [647, 386] on div "Encourage the Product Owners to collaborate and align their priorities to suppo…" at bounding box center [603, 398] width 410 height 42
click at [398, 374] on input "d. Encourage the Product Owners to collaborate and align their priorities to su…" at bounding box center [398, 370] width 0 height 8
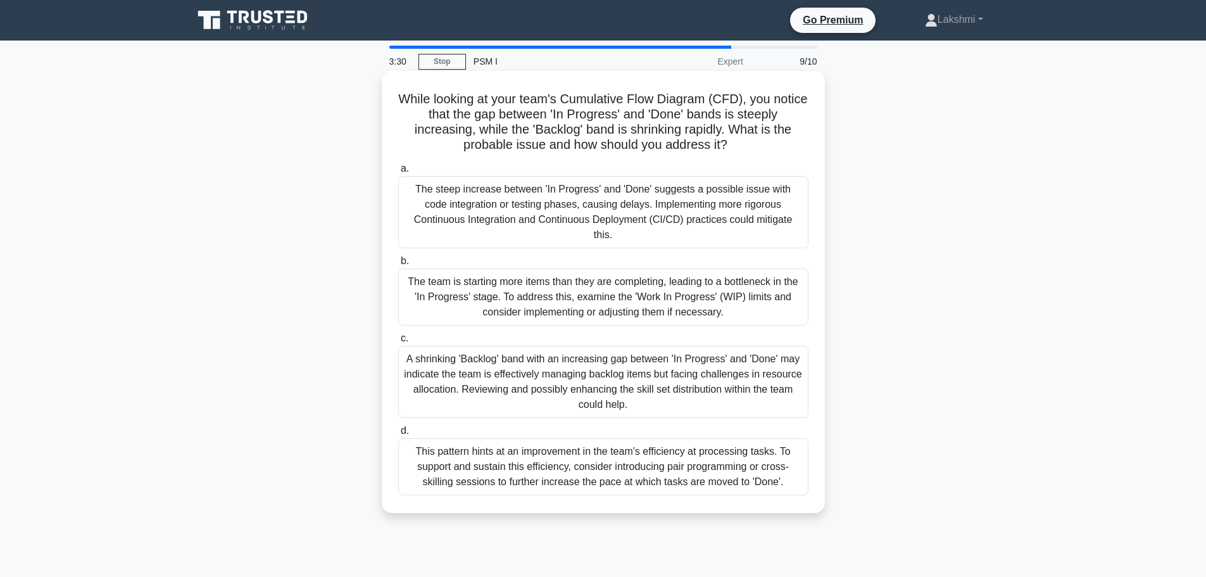
click at [722, 360] on div "A shrinking 'Backlog' band with an increasing gap between 'In Progress' and 'Do…" at bounding box center [603, 382] width 410 height 72
click at [398, 343] on input "c. A shrinking 'Backlog' band with an increasing gap between 'In Progress' and …" at bounding box center [398, 338] width 0 height 8
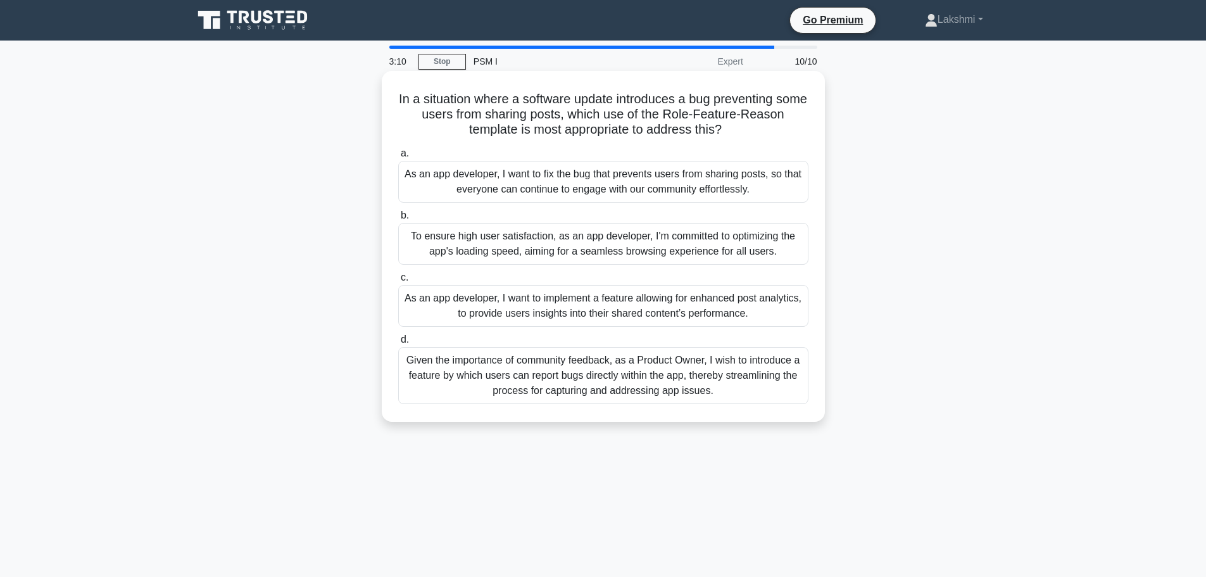
click at [754, 381] on div "Given the importance of community feedback, as a Product Owner, I wish to intro…" at bounding box center [603, 375] width 410 height 57
click at [398, 344] on input "d. Given the importance of community feedback, as a Product Owner, I wish to in…" at bounding box center [398, 340] width 0 height 8
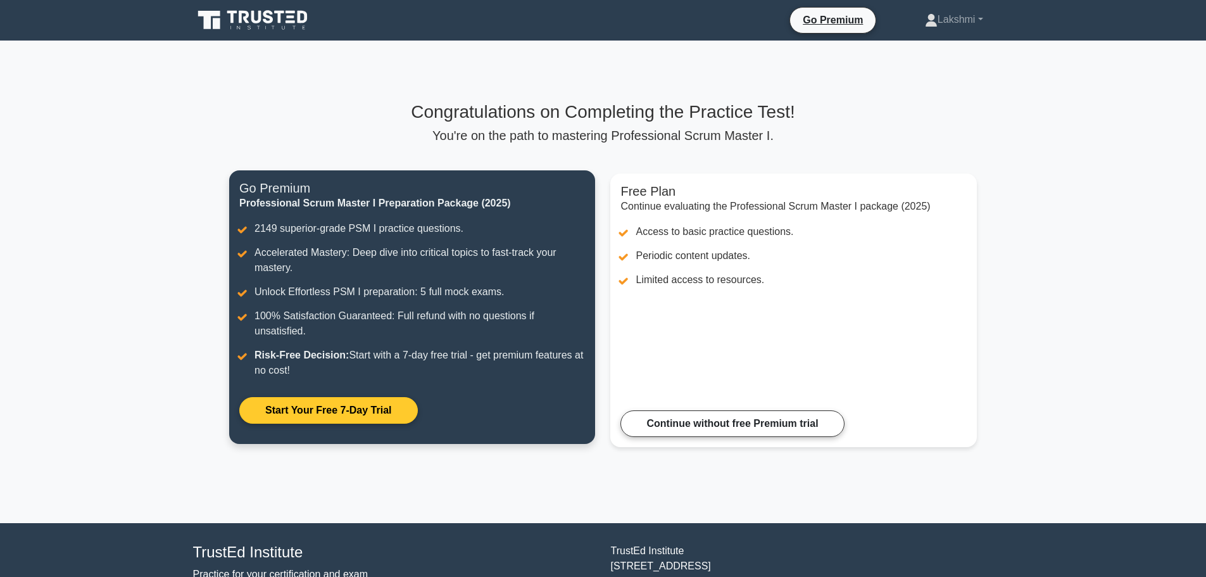
click at [386, 409] on link "Start Your Free 7-Day Trial" at bounding box center [328, 410] width 178 height 27
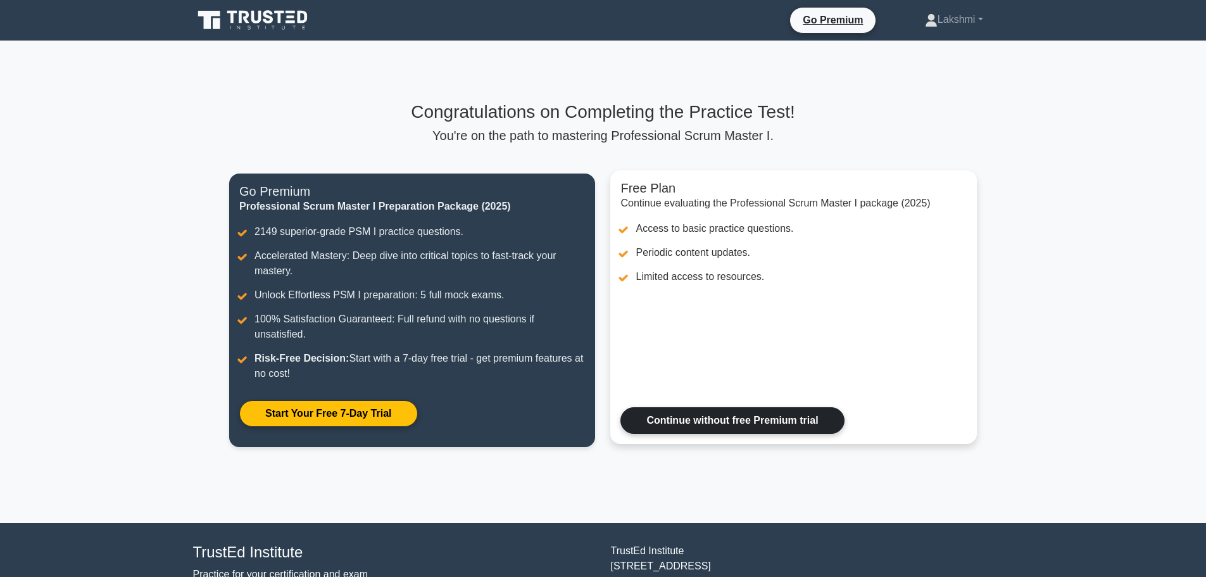
click at [729, 422] on link "Continue without free Premium trial" at bounding box center [733, 420] width 224 height 27
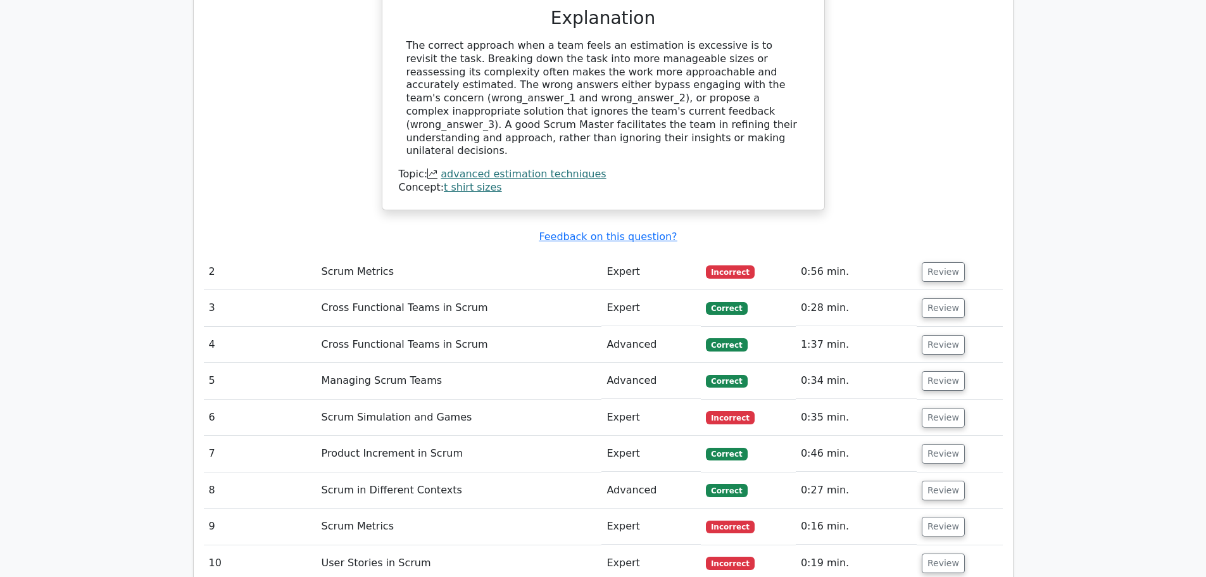
scroll to position [1551, 0]
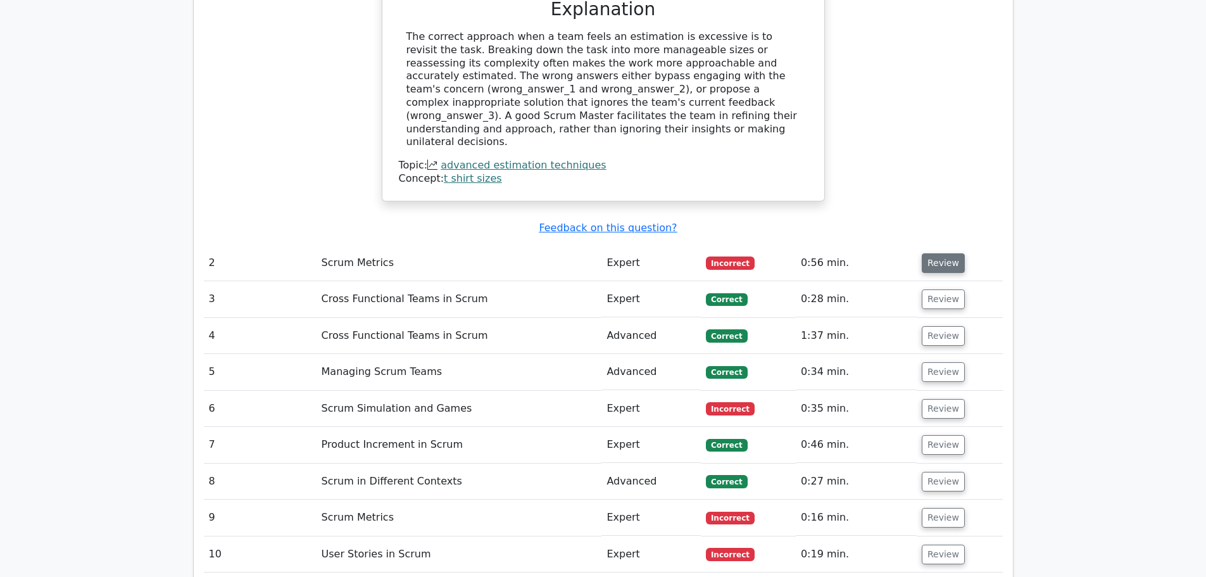
click at [931, 253] on button "Review" at bounding box center [943, 263] width 43 height 20
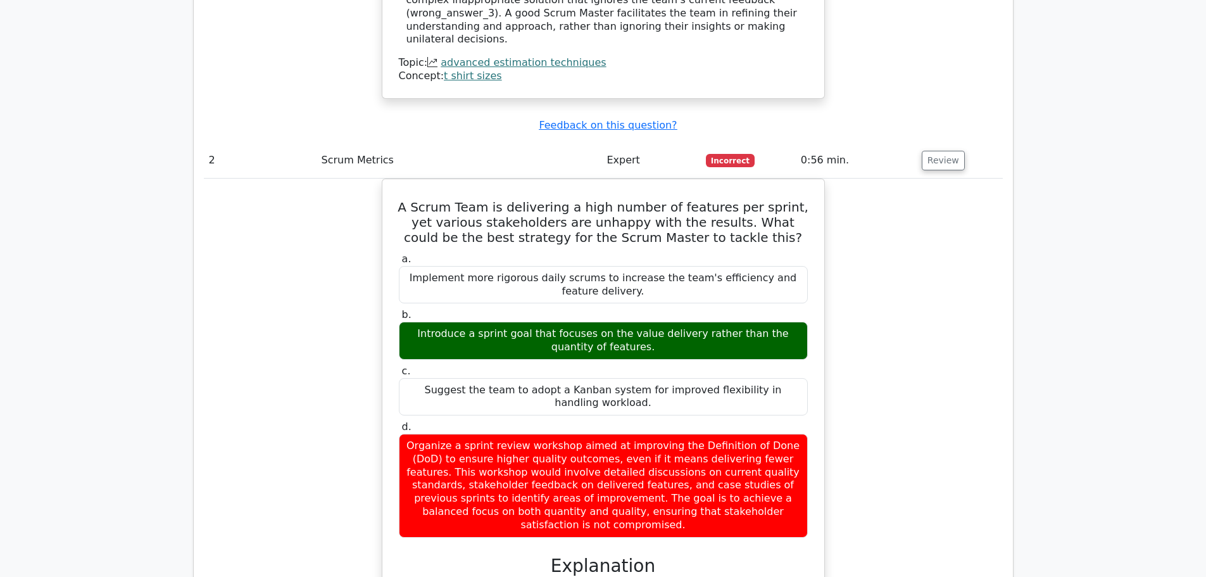
scroll to position [1664, 0]
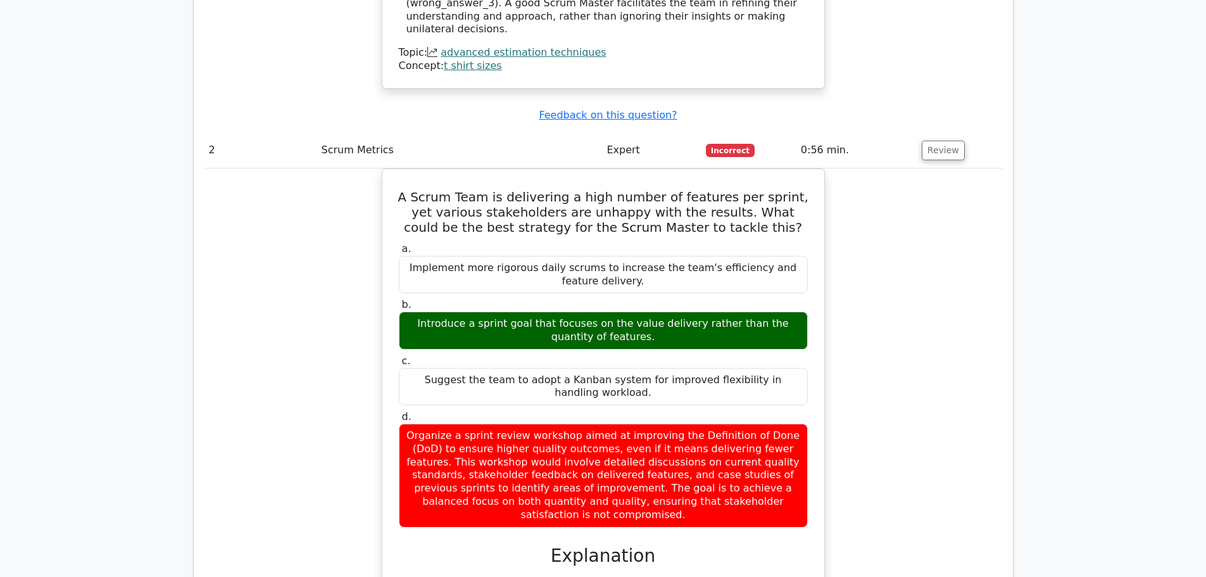
click at [959, 411] on div "A Scrum Team is delivering a high number of features per sprint, yet various st…" at bounding box center [603, 465] width 799 height 594
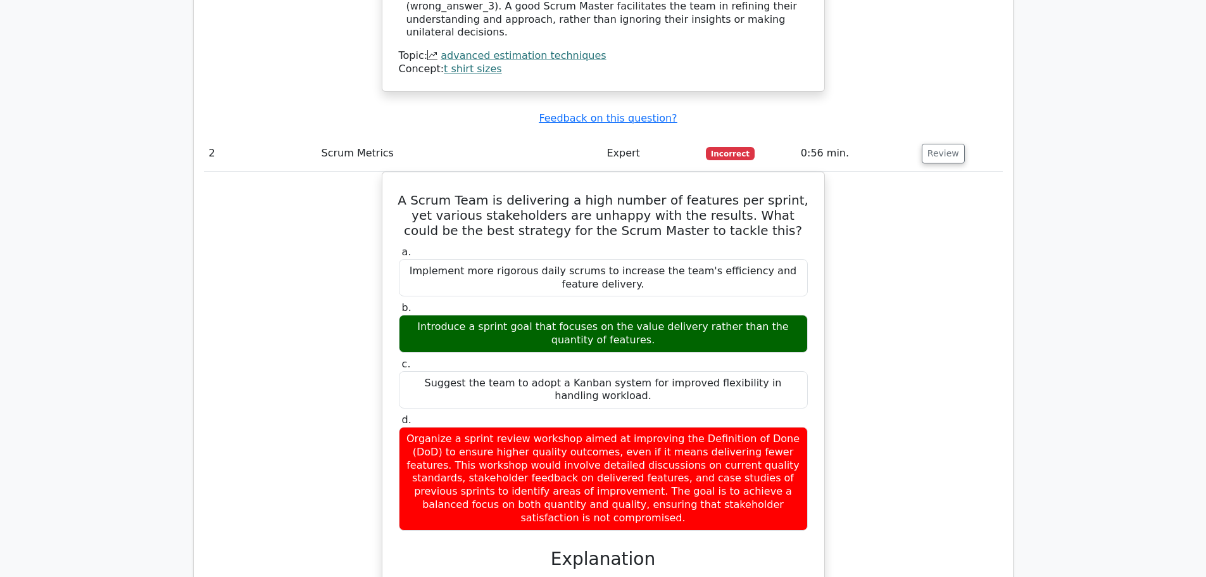
drag, startPoint x: 1212, startPoint y: 334, endPoint x: 1192, endPoint y: 452, distance: 119.4
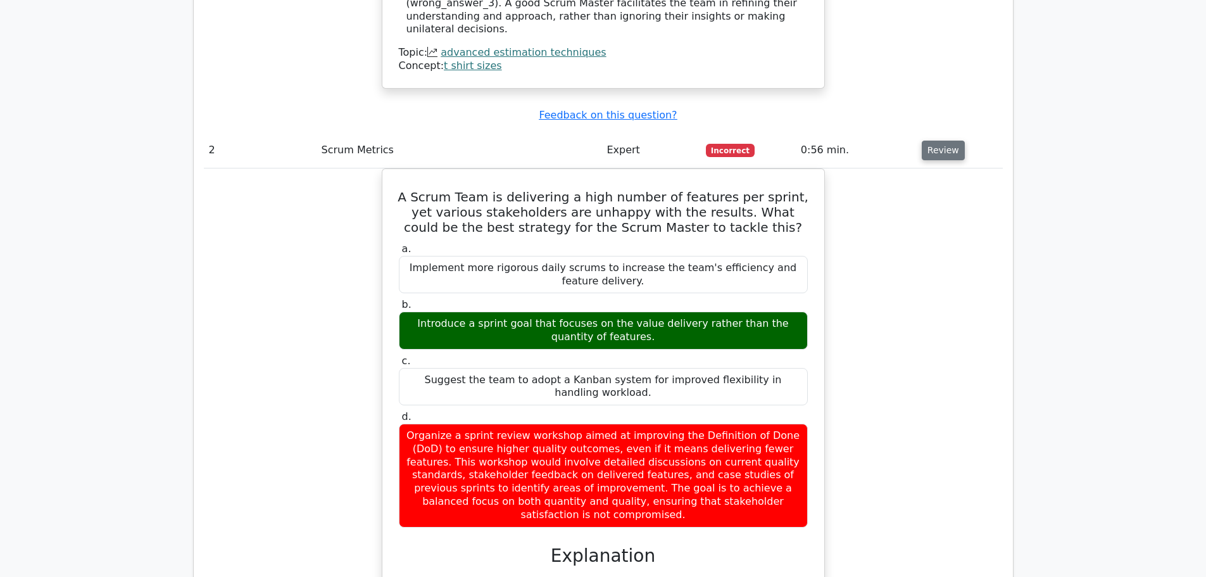
click at [936, 141] on button "Review" at bounding box center [943, 151] width 43 height 20
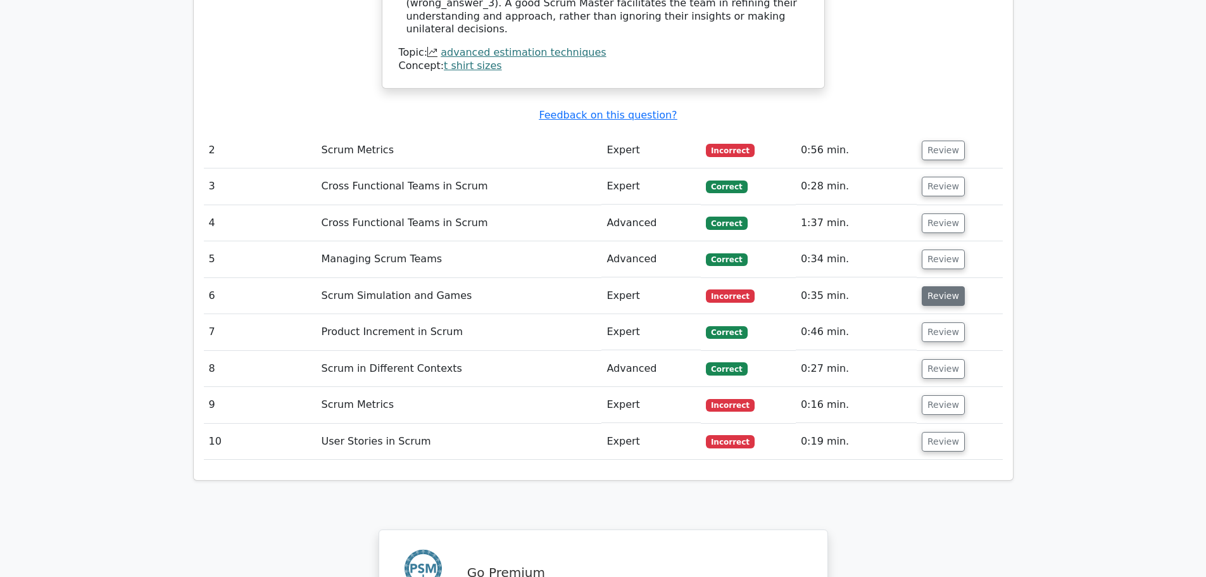
click at [928, 286] on button "Review" at bounding box center [943, 296] width 43 height 20
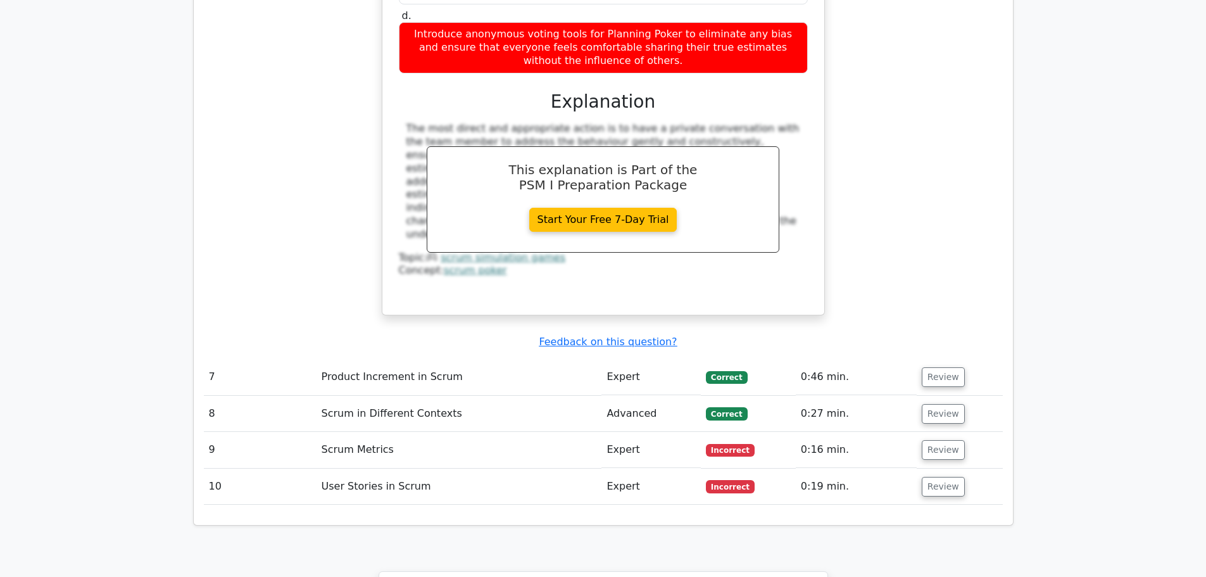
scroll to position [2280, 0]
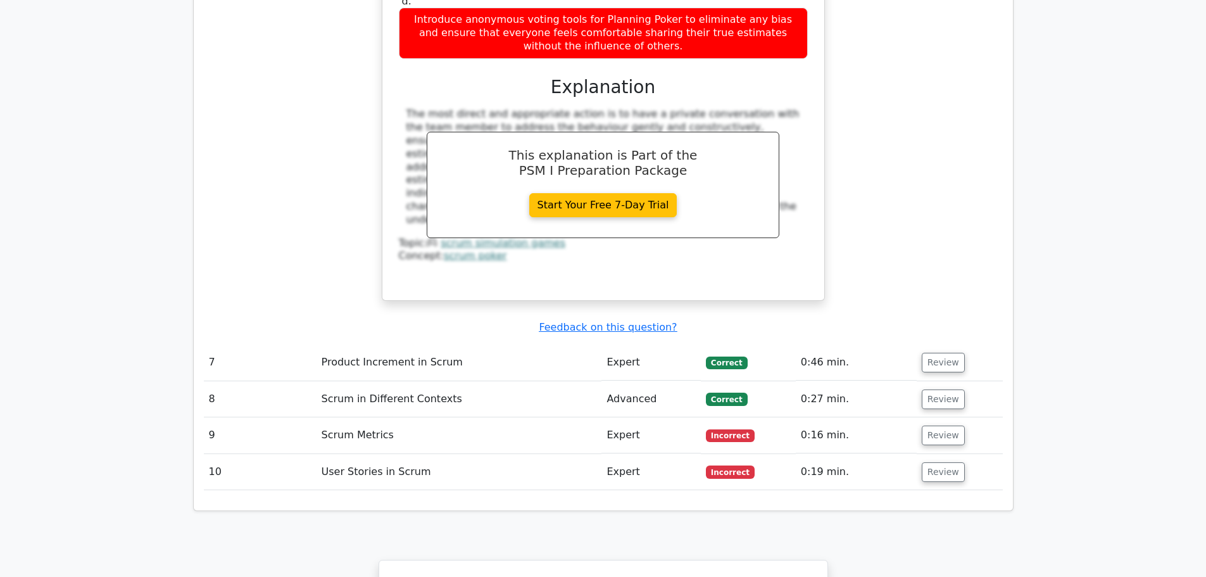
click at [918, 417] on td "Review" at bounding box center [960, 435] width 86 height 36
click at [938, 426] on button "Review" at bounding box center [943, 436] width 43 height 20
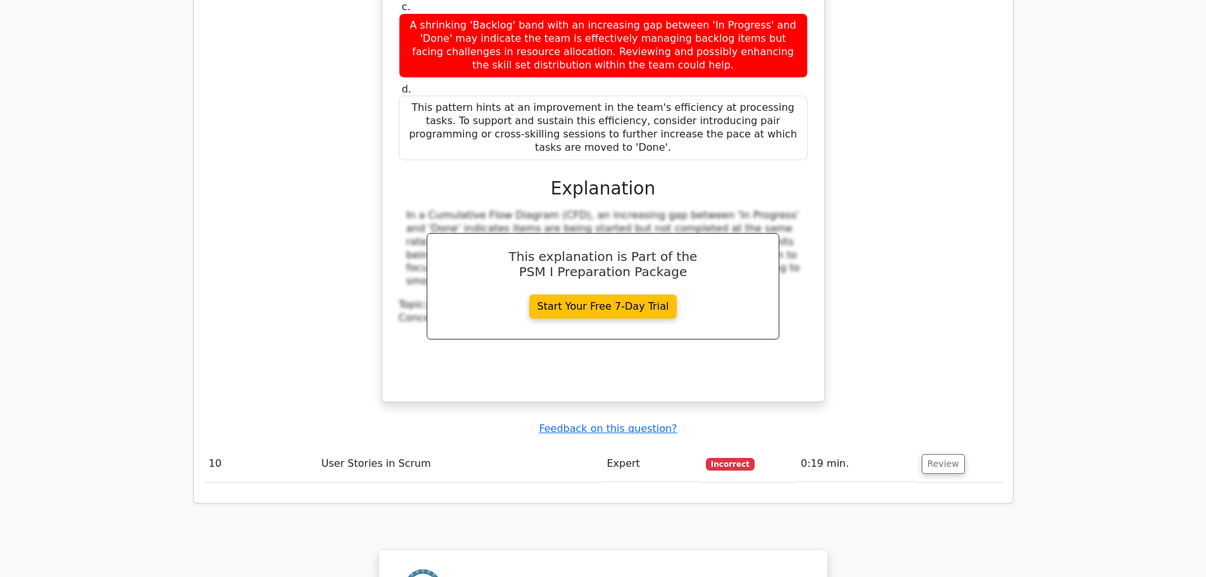
scroll to position [3015, 0]
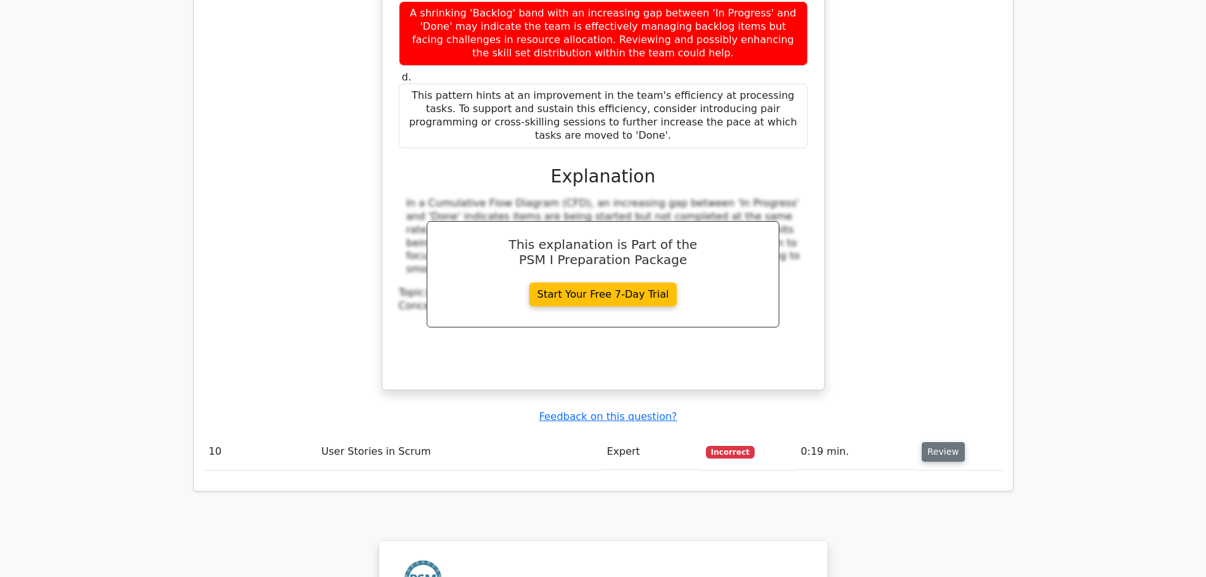
click at [926, 442] on button "Review" at bounding box center [943, 452] width 43 height 20
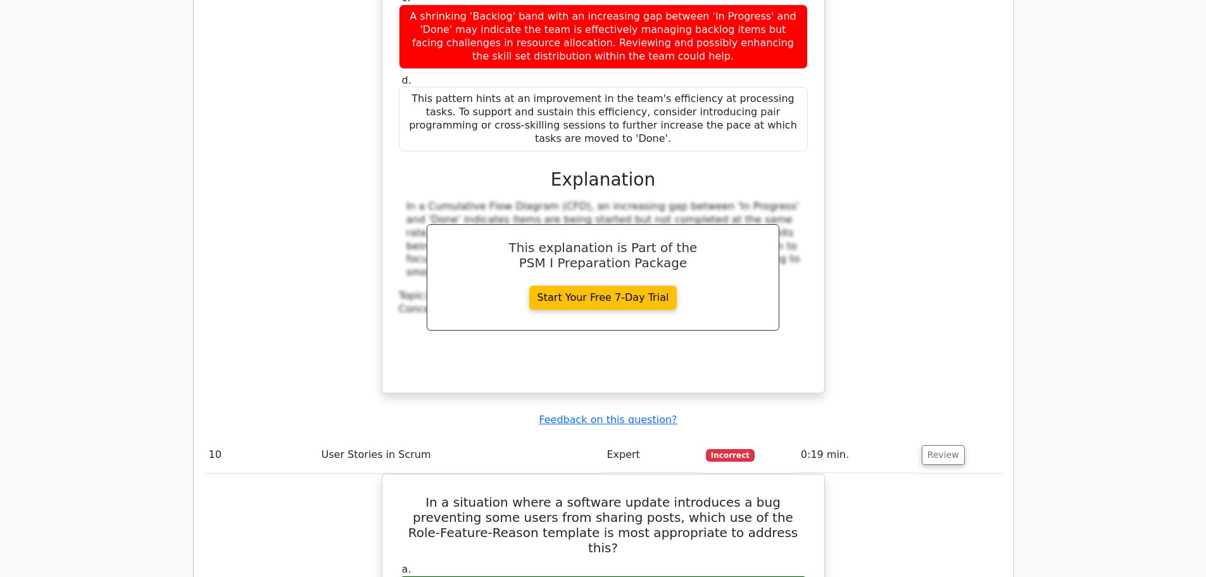
drag, startPoint x: 1211, startPoint y: 415, endPoint x: 1198, endPoint y: 486, distance: 72.8
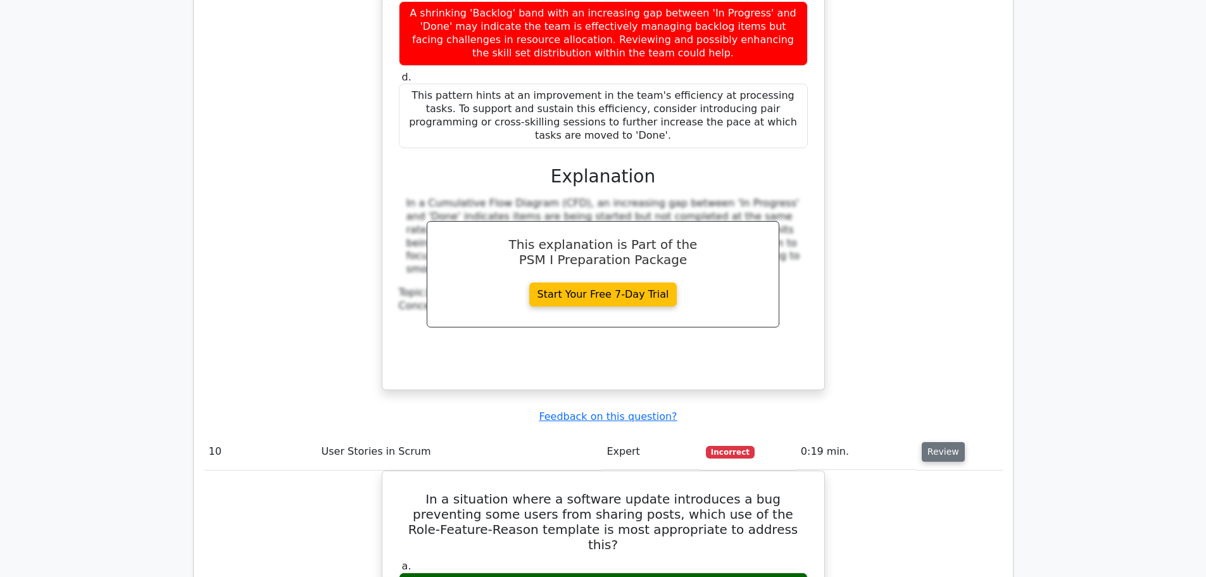
click at [934, 442] on button "Review" at bounding box center [943, 452] width 43 height 20
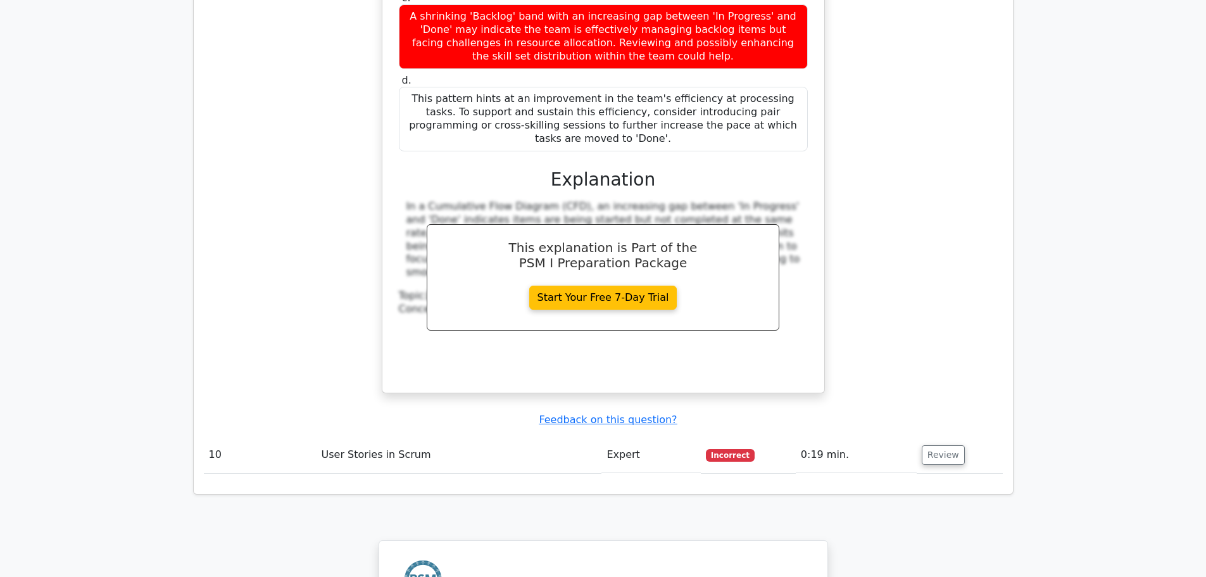
drag, startPoint x: 1211, startPoint y: 451, endPoint x: 1108, endPoint y: 115, distance: 351.7
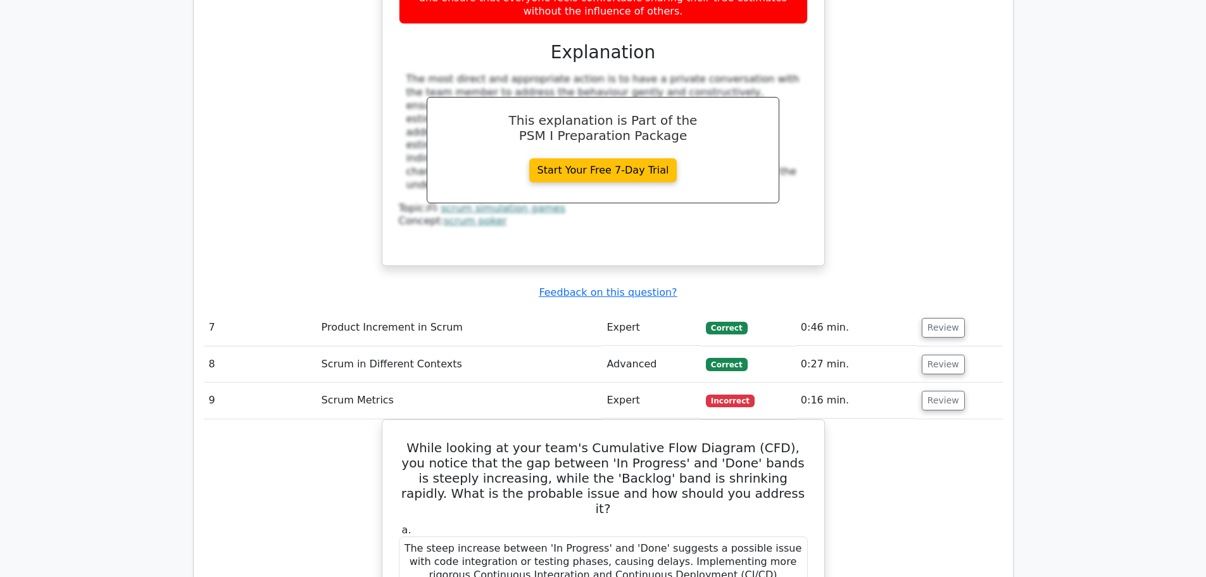
scroll to position [2306, 0]
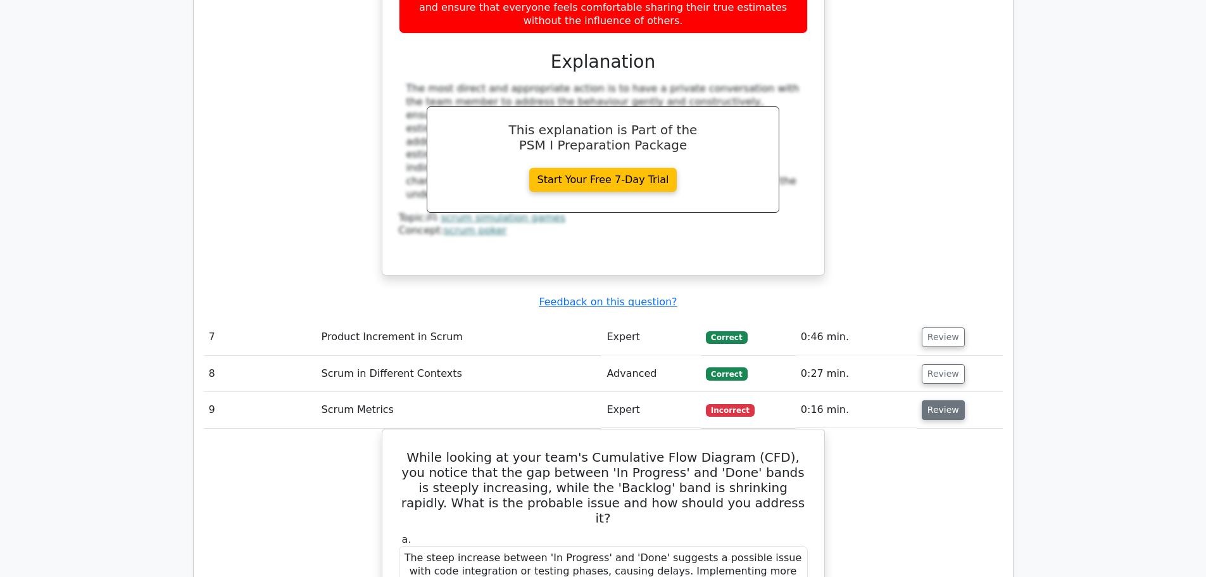
click at [946, 400] on button "Review" at bounding box center [943, 410] width 43 height 20
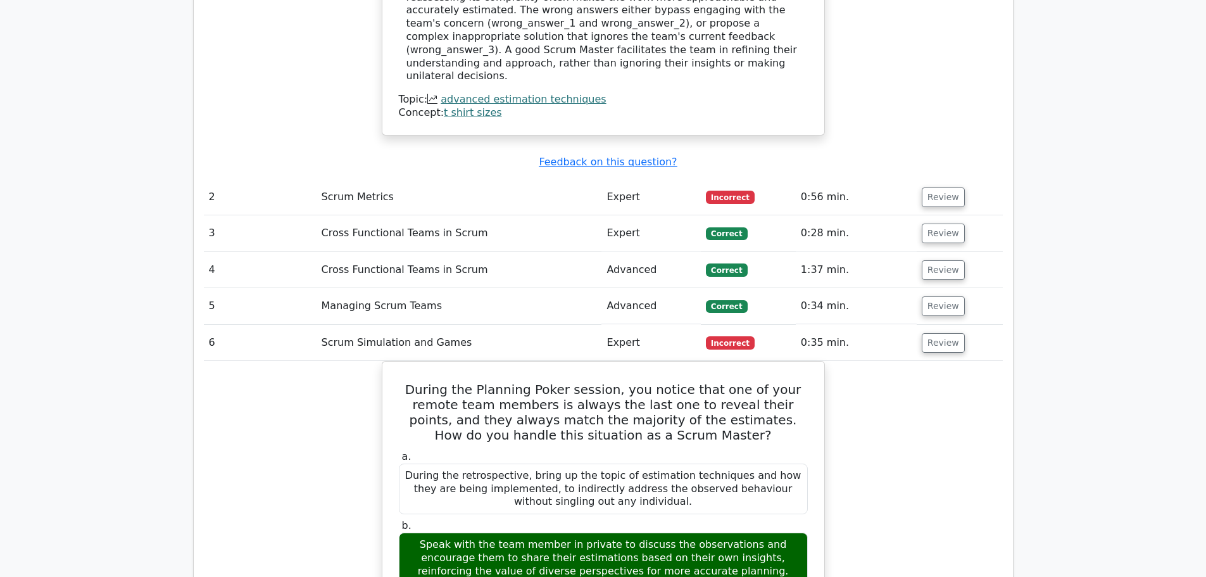
scroll to position [1596, 0]
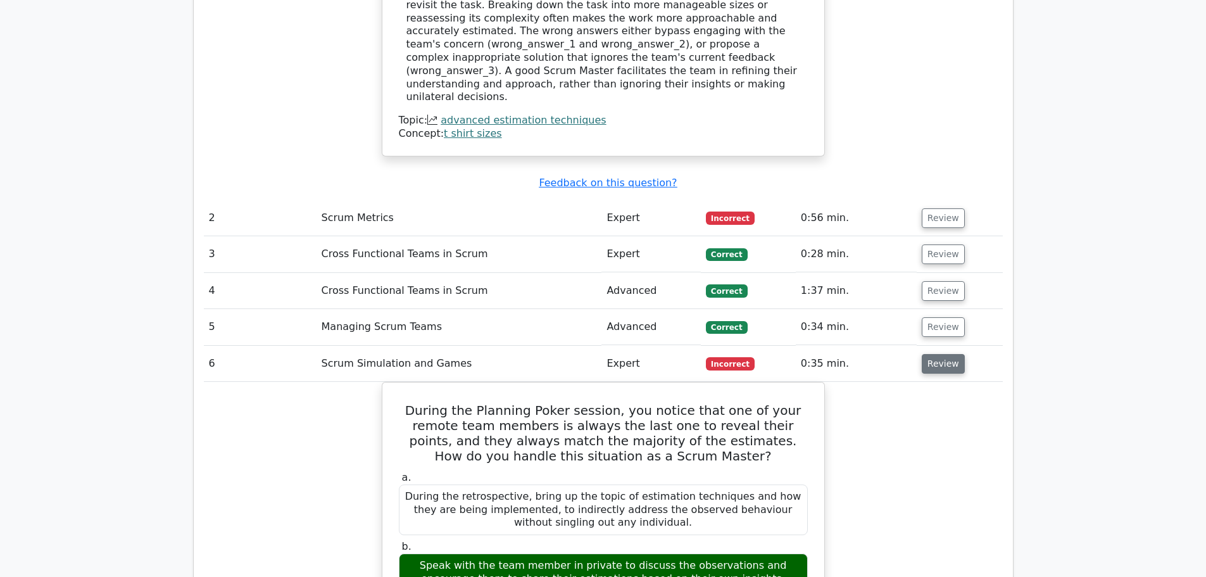
click at [937, 354] on button "Review" at bounding box center [943, 364] width 43 height 20
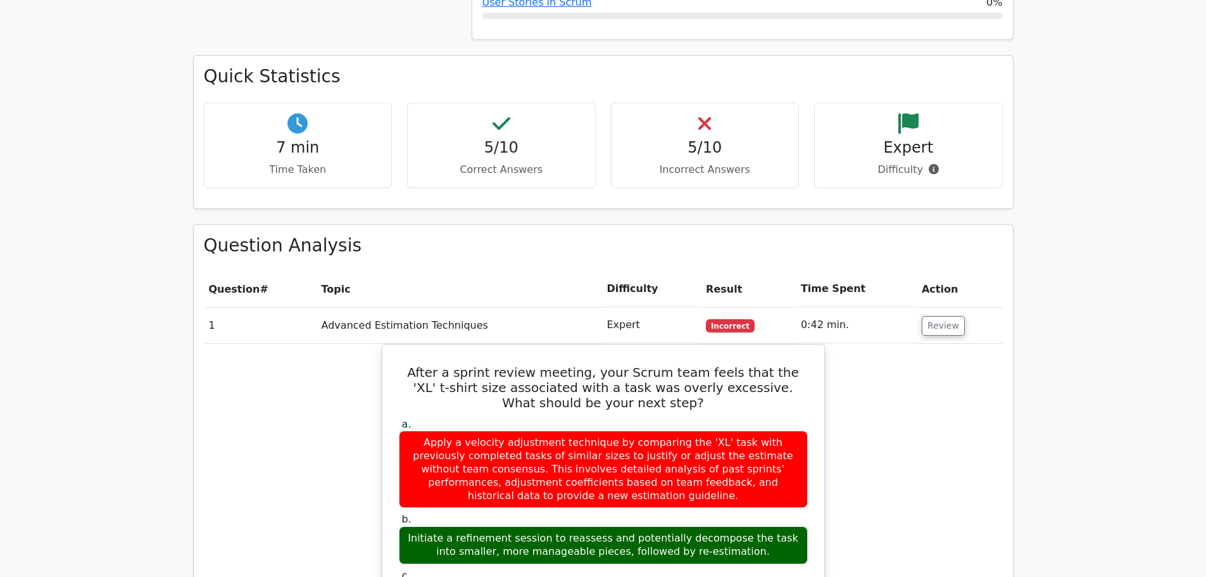
scroll to position [837, 0]
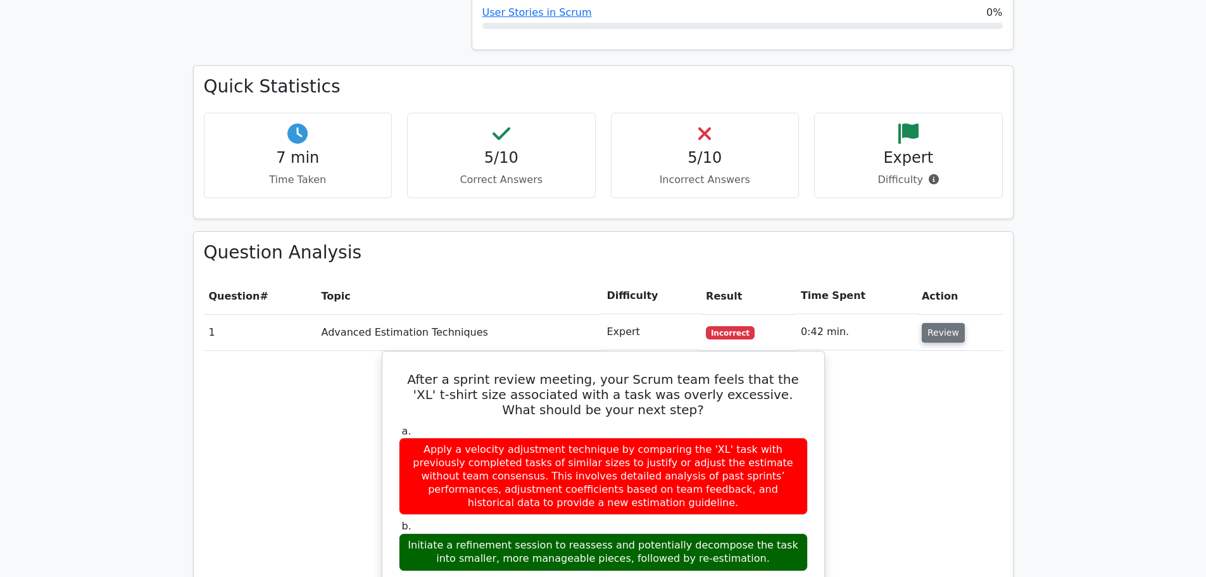
click at [937, 323] on button "Review" at bounding box center [943, 333] width 43 height 20
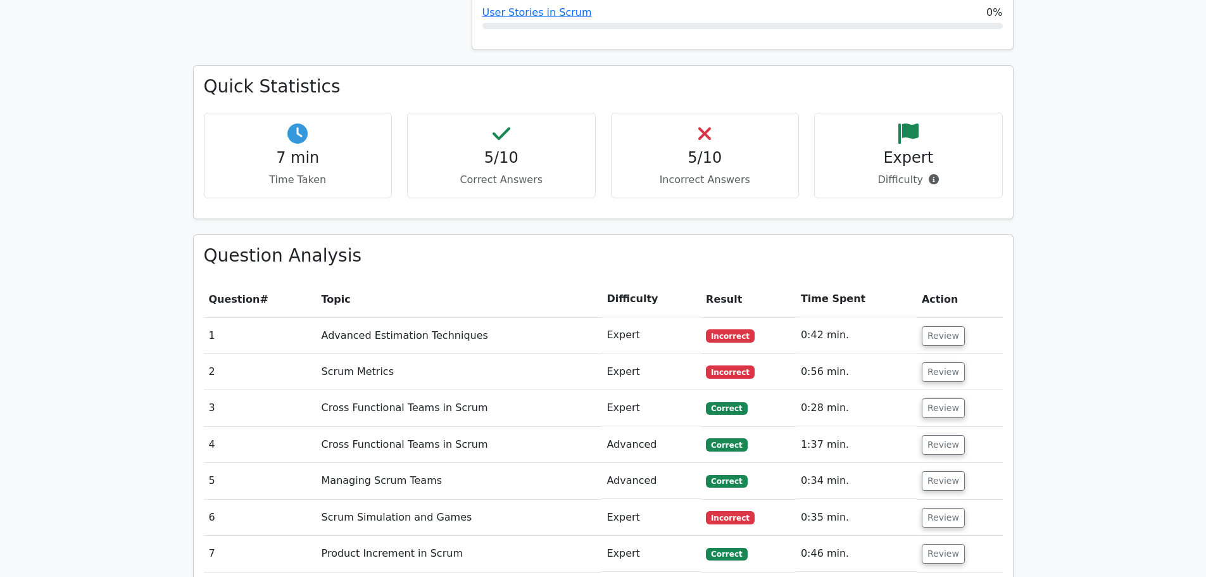
click at [1056, 312] on main "Go Premium Professional Scrum Master I Preparation Package (2025) 2149 Superior…" at bounding box center [603, 204] width 1206 height 2000
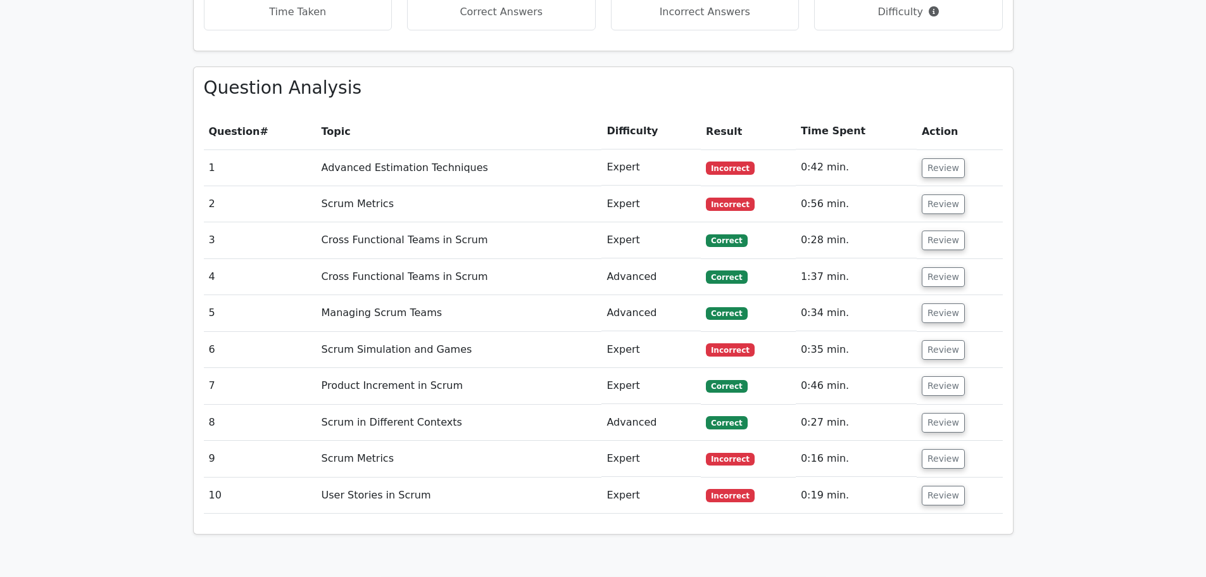
scroll to position [1039, 0]
